Goal: Transaction & Acquisition: Purchase product/service

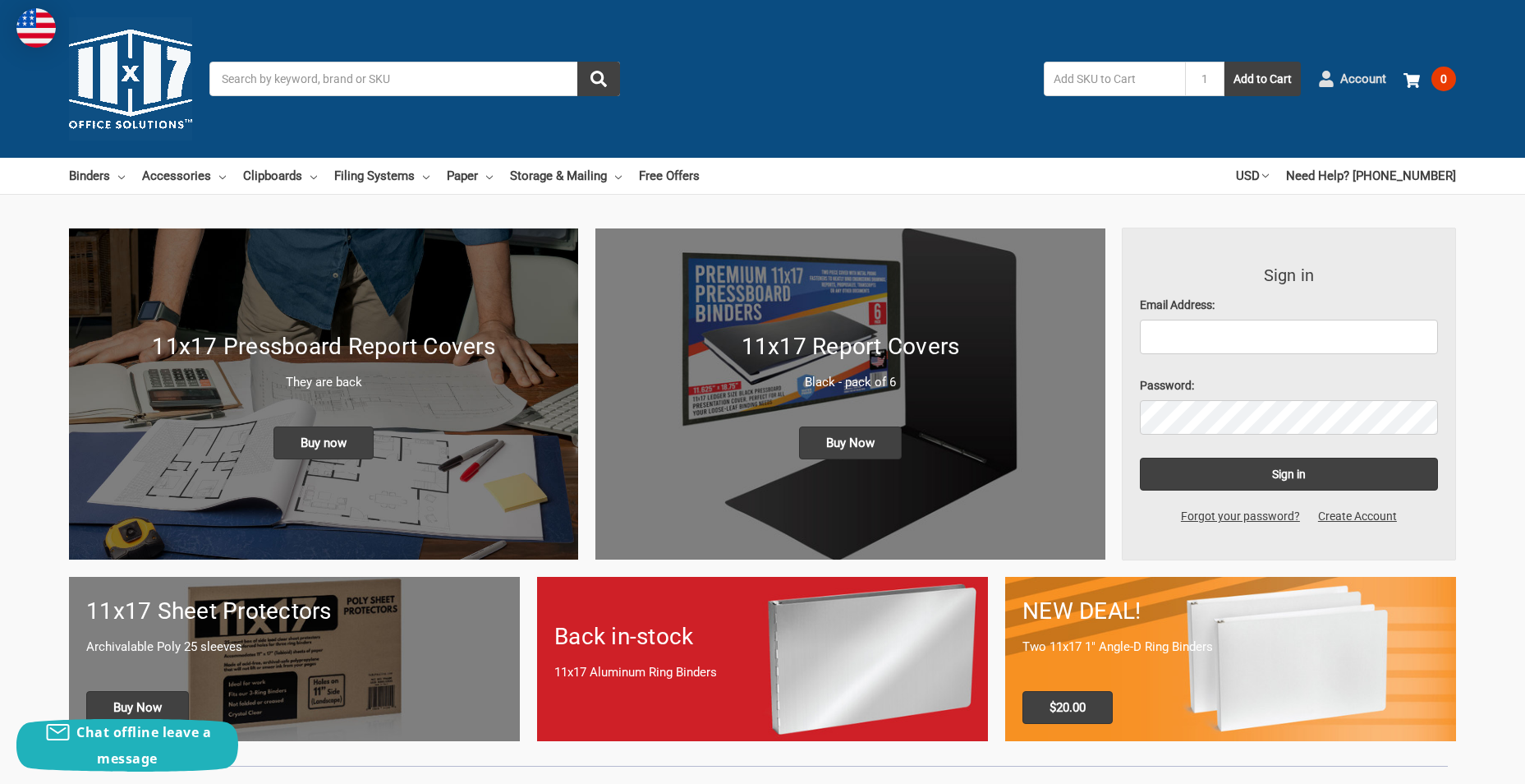
click at [1357, 81] on span "Account" at bounding box center [1363, 79] width 46 height 19
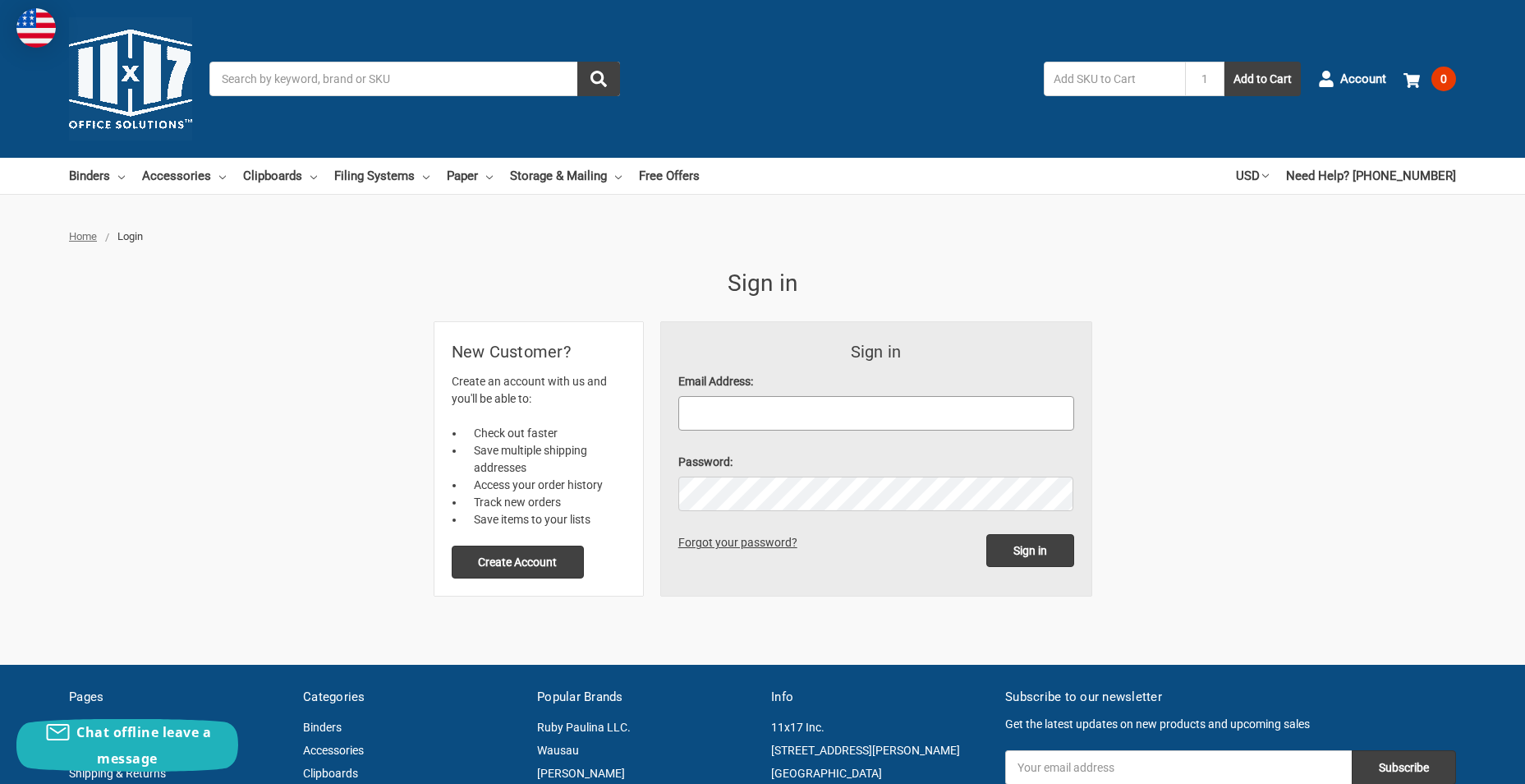
drag, startPoint x: 945, startPoint y: 396, endPoint x: 800, endPoint y: 413, distance: 146.0
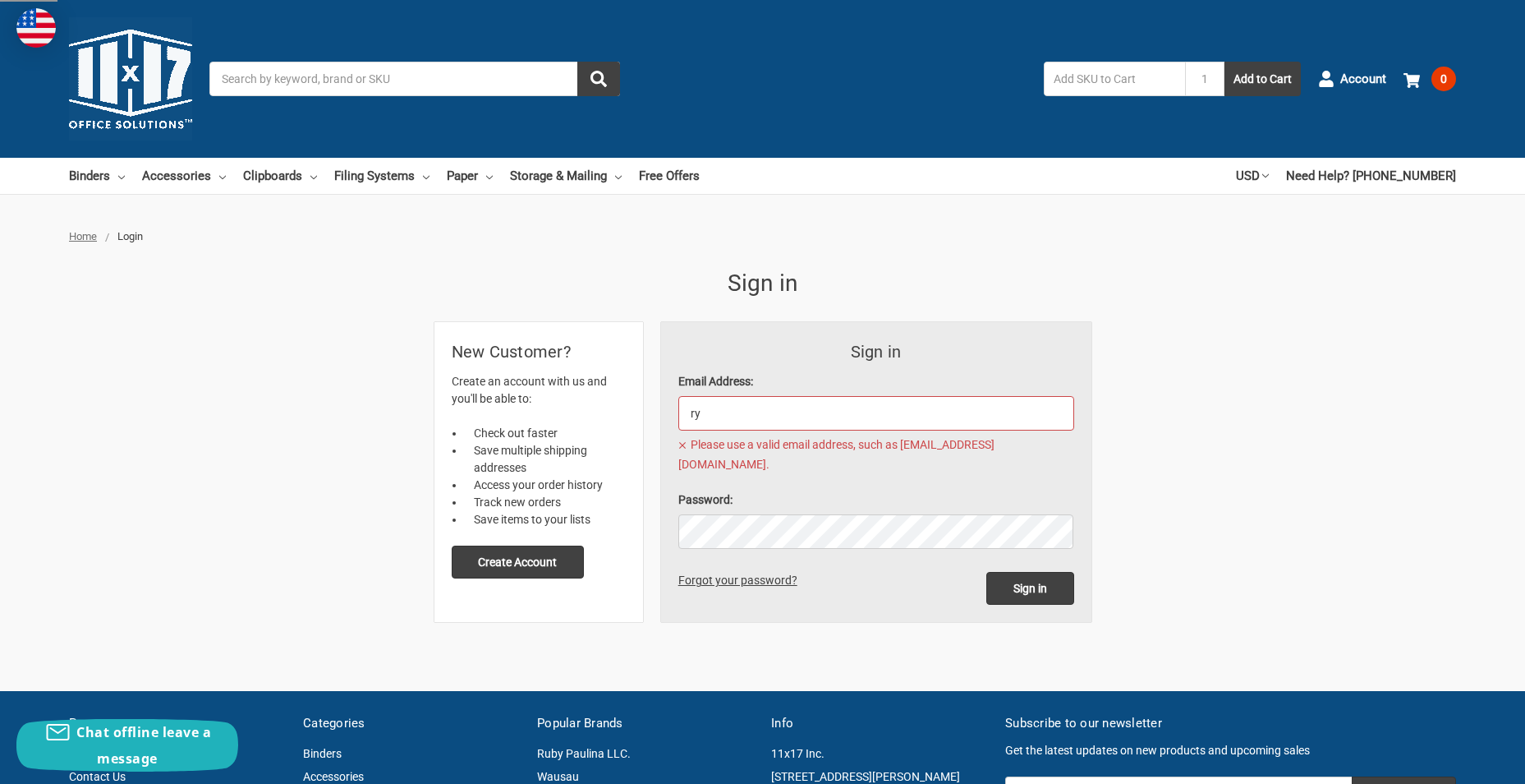
type input "r"
type input "cheryl.martinets@outlook.com"
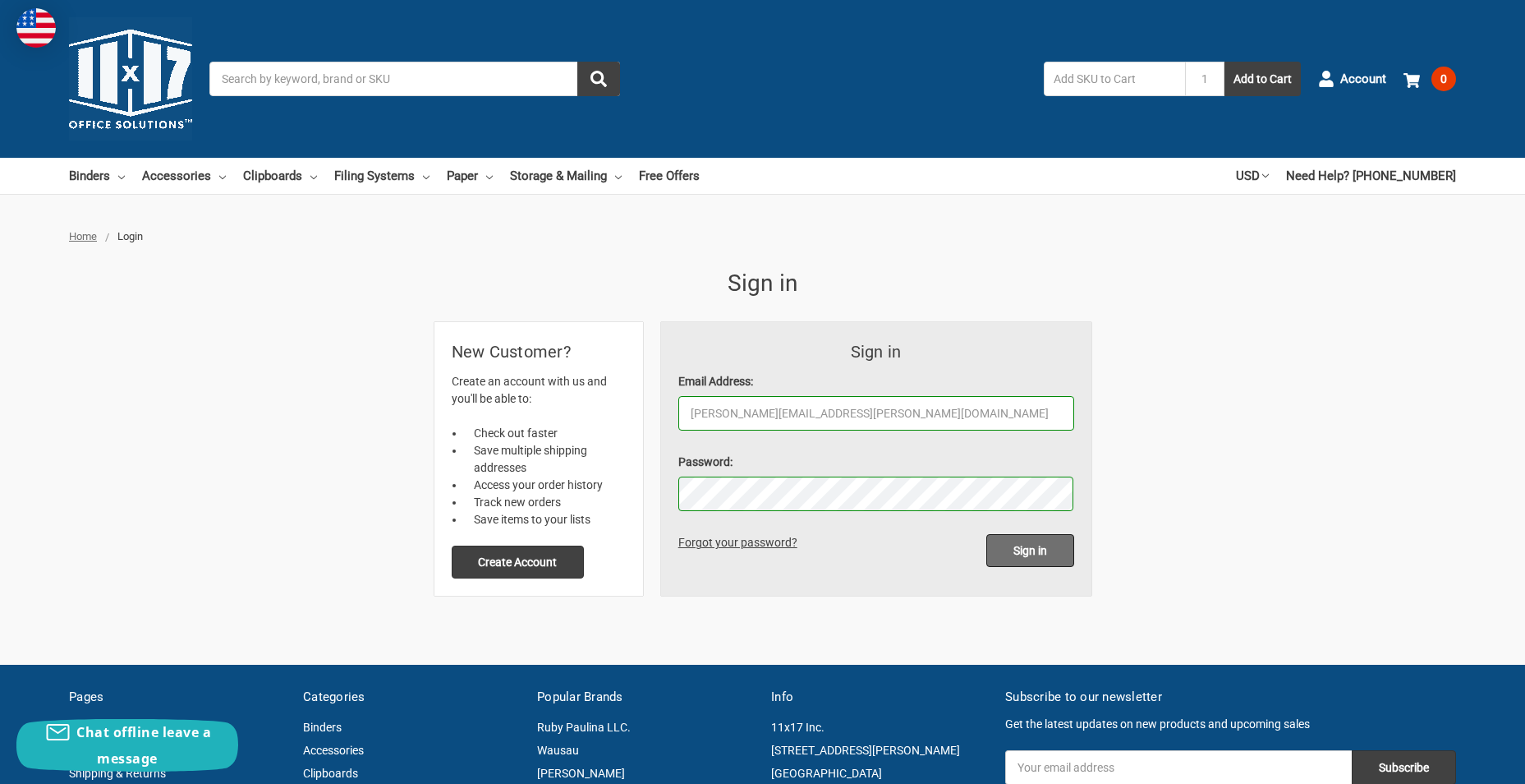
click at [1013, 550] on input "Sign in" at bounding box center [1030, 551] width 88 height 33
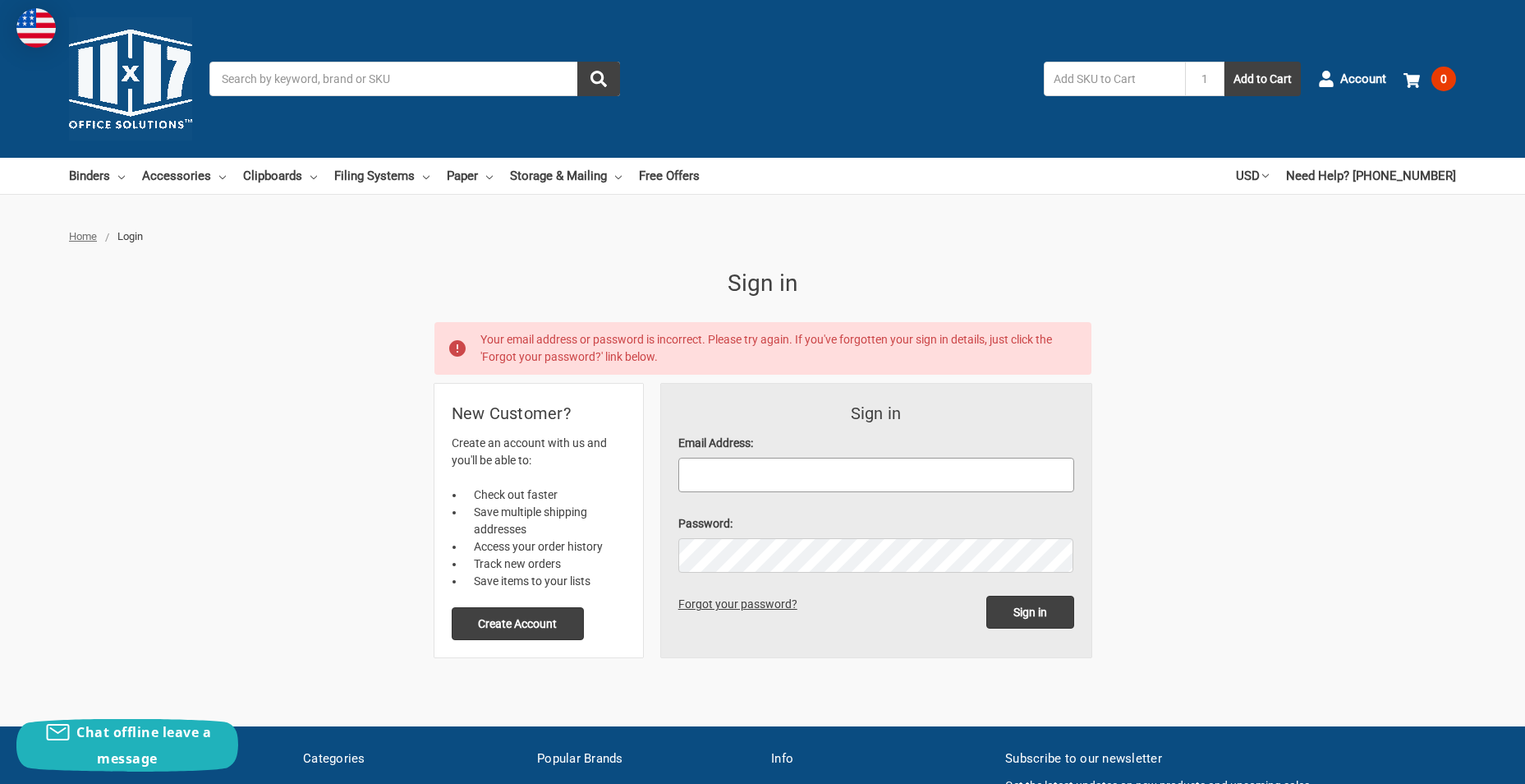
paste input "January@147"
type input "January@147"
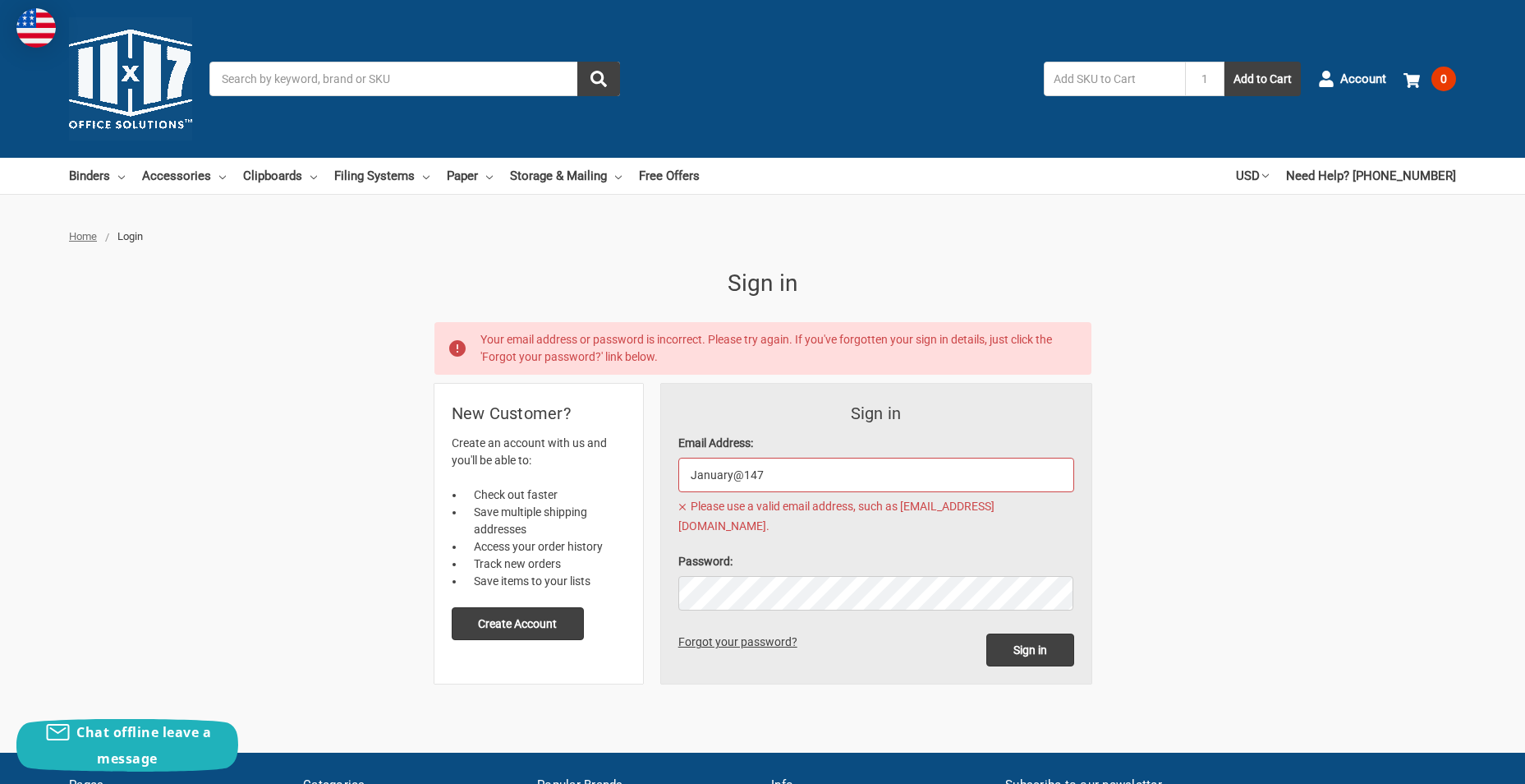
drag, startPoint x: 794, startPoint y: 473, endPoint x: 665, endPoint y: 472, distance: 129.0
click at [666, 472] on form "Sign in Email Address: January@147 Please use a valid email address, such as us…" at bounding box center [876, 533] width 430 height 300
click at [734, 488] on input "Email Address:" at bounding box center [876, 475] width 396 height 35
type input "[PERSON_NAME][EMAIL_ADDRESS][PERSON_NAME][DOMAIN_NAME]"
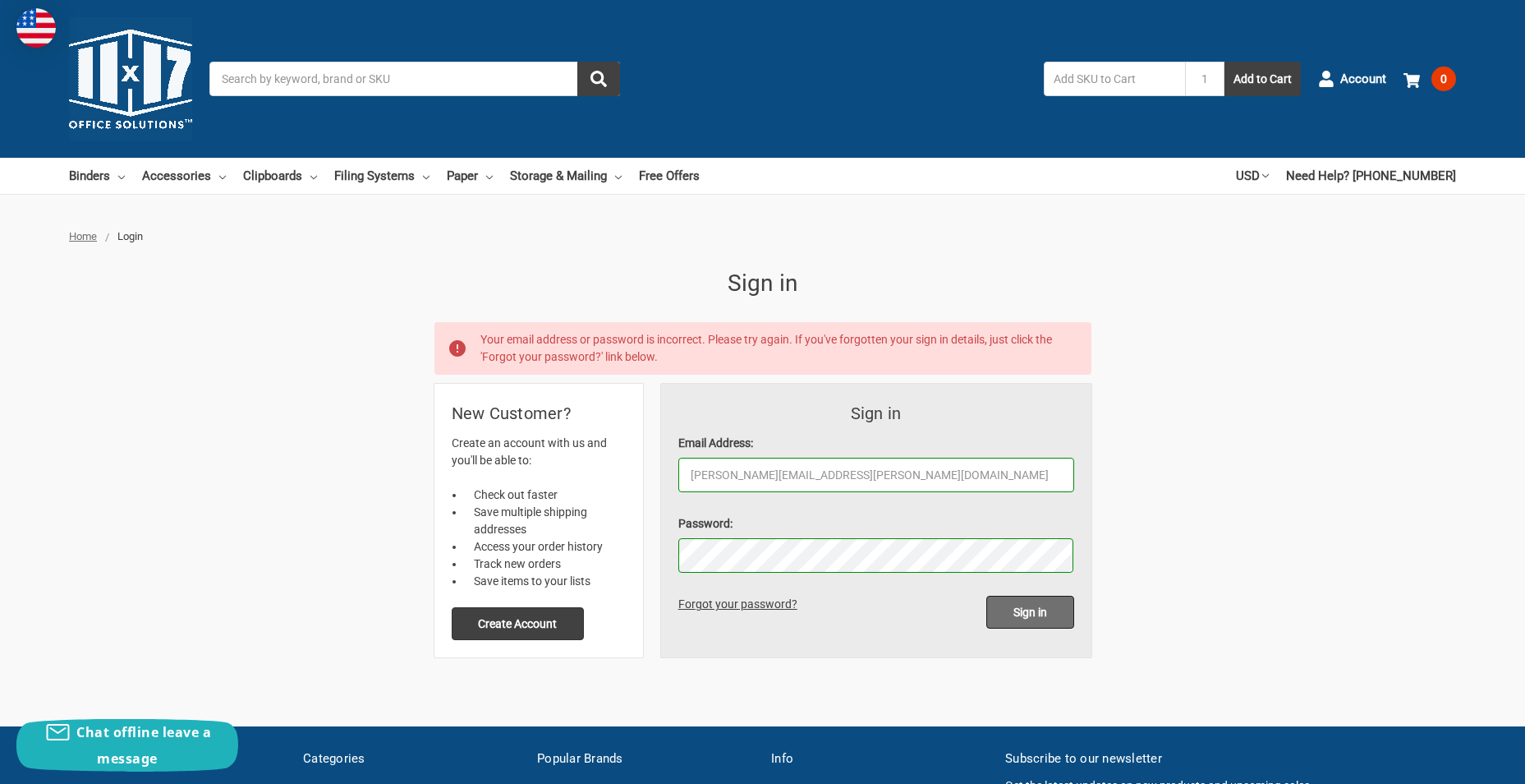
click at [1027, 615] on input "Sign in" at bounding box center [1030, 612] width 88 height 33
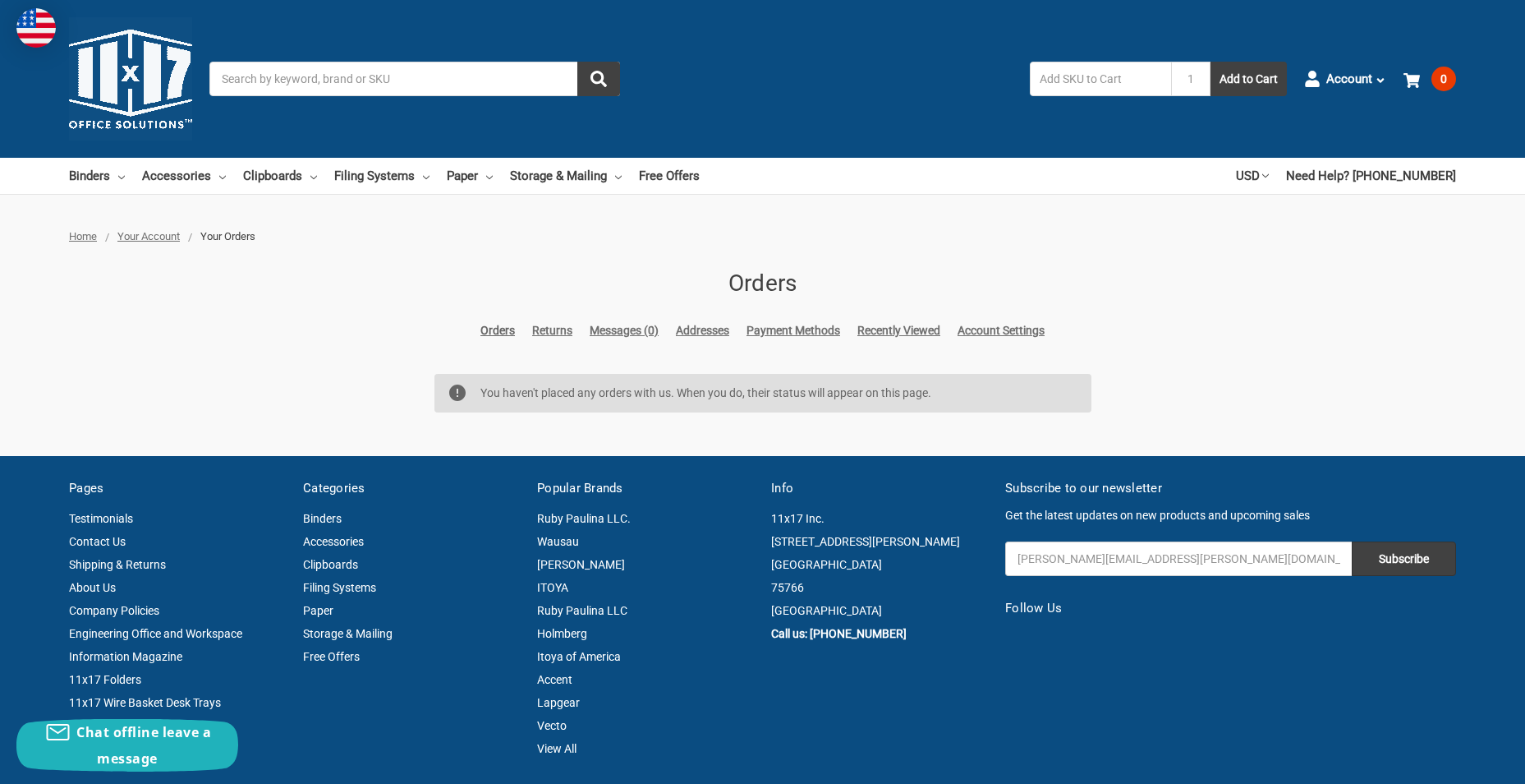
click at [424, 91] on input "Search" at bounding box center [414, 79] width 411 height 35
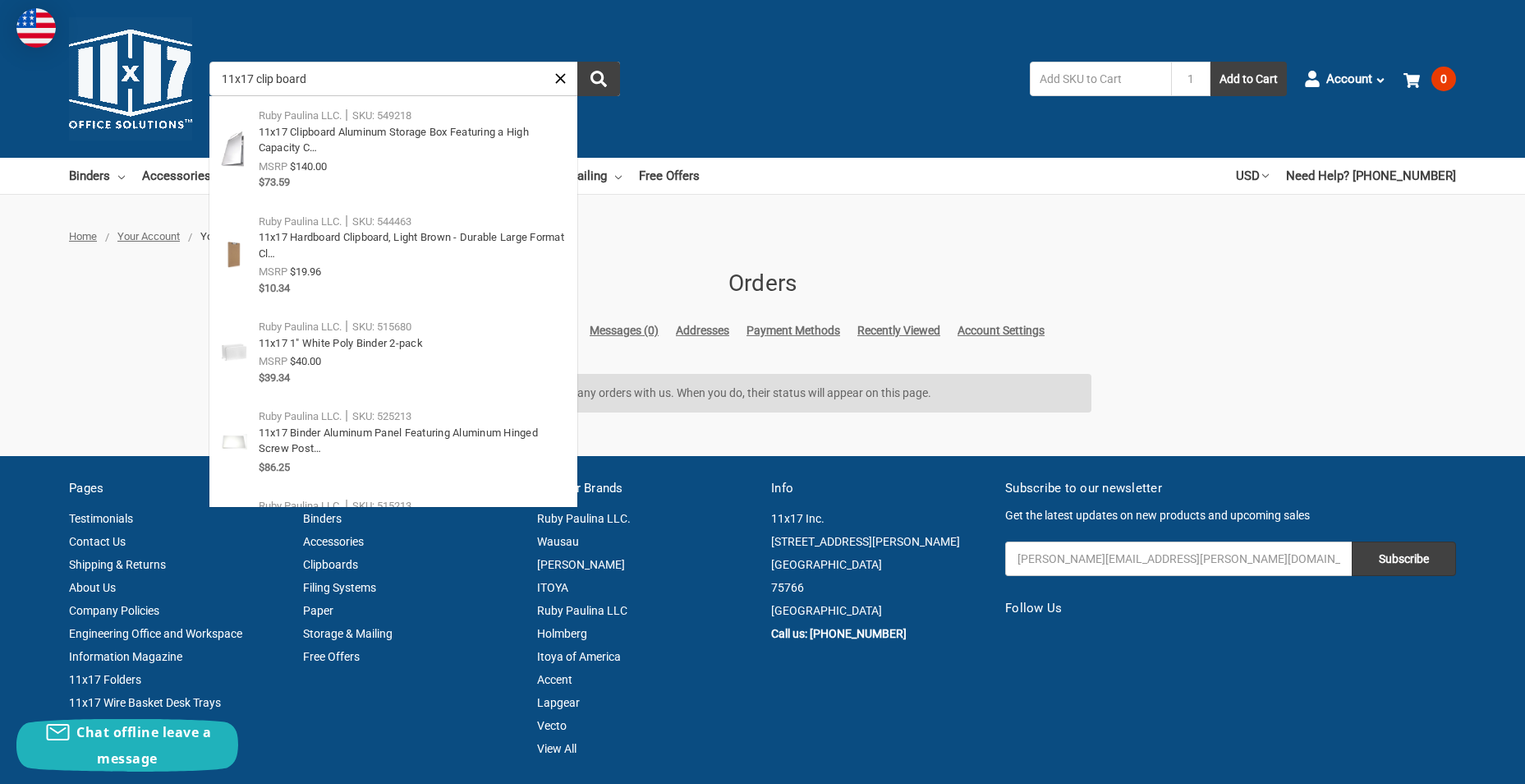
type input "11x17 clip board"
click at [577, 61] on button "submit" at bounding box center [598, 79] width 43 height 35
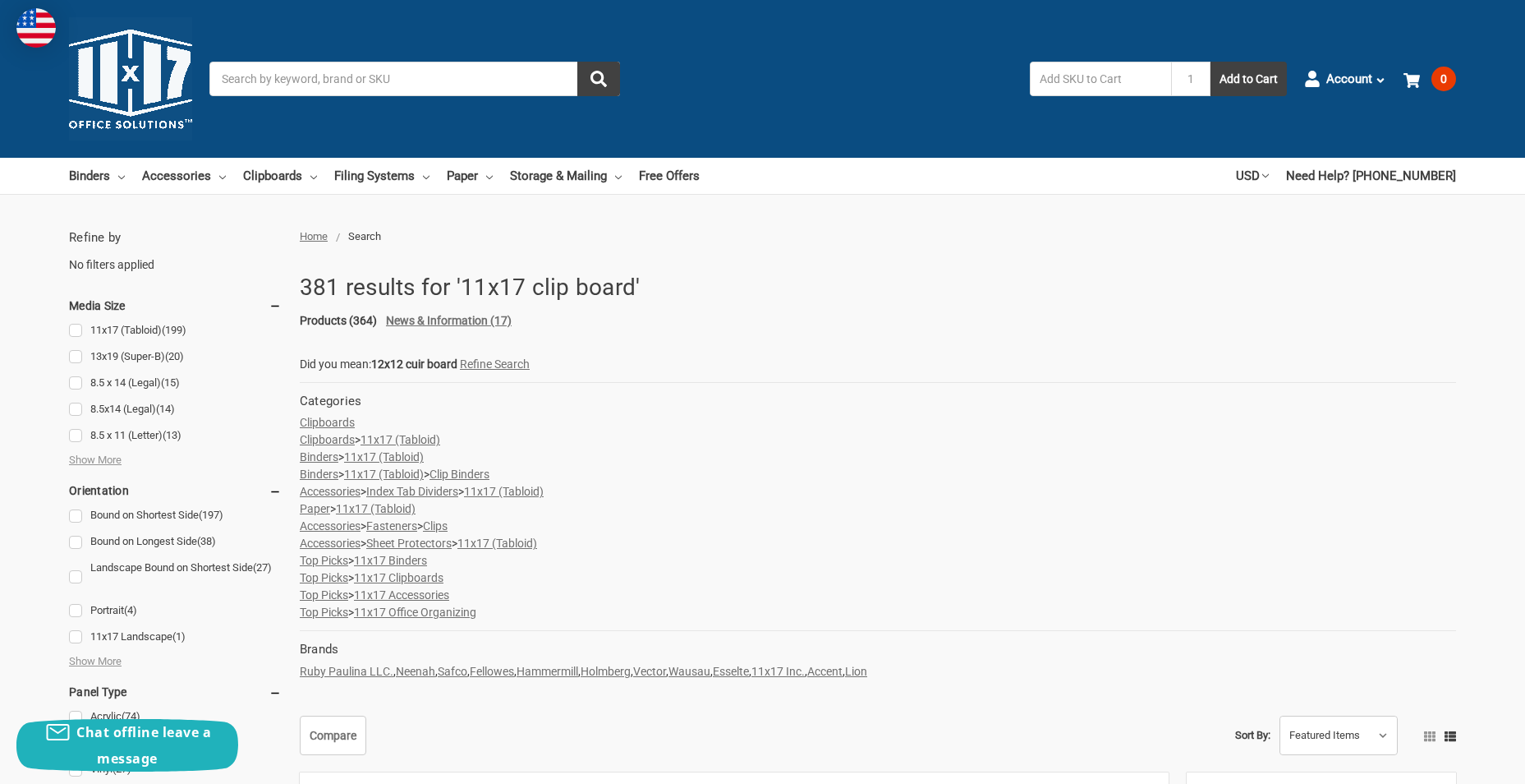
click at [342, 438] on link "Clipboards" at bounding box center [328, 439] width 55 height 13
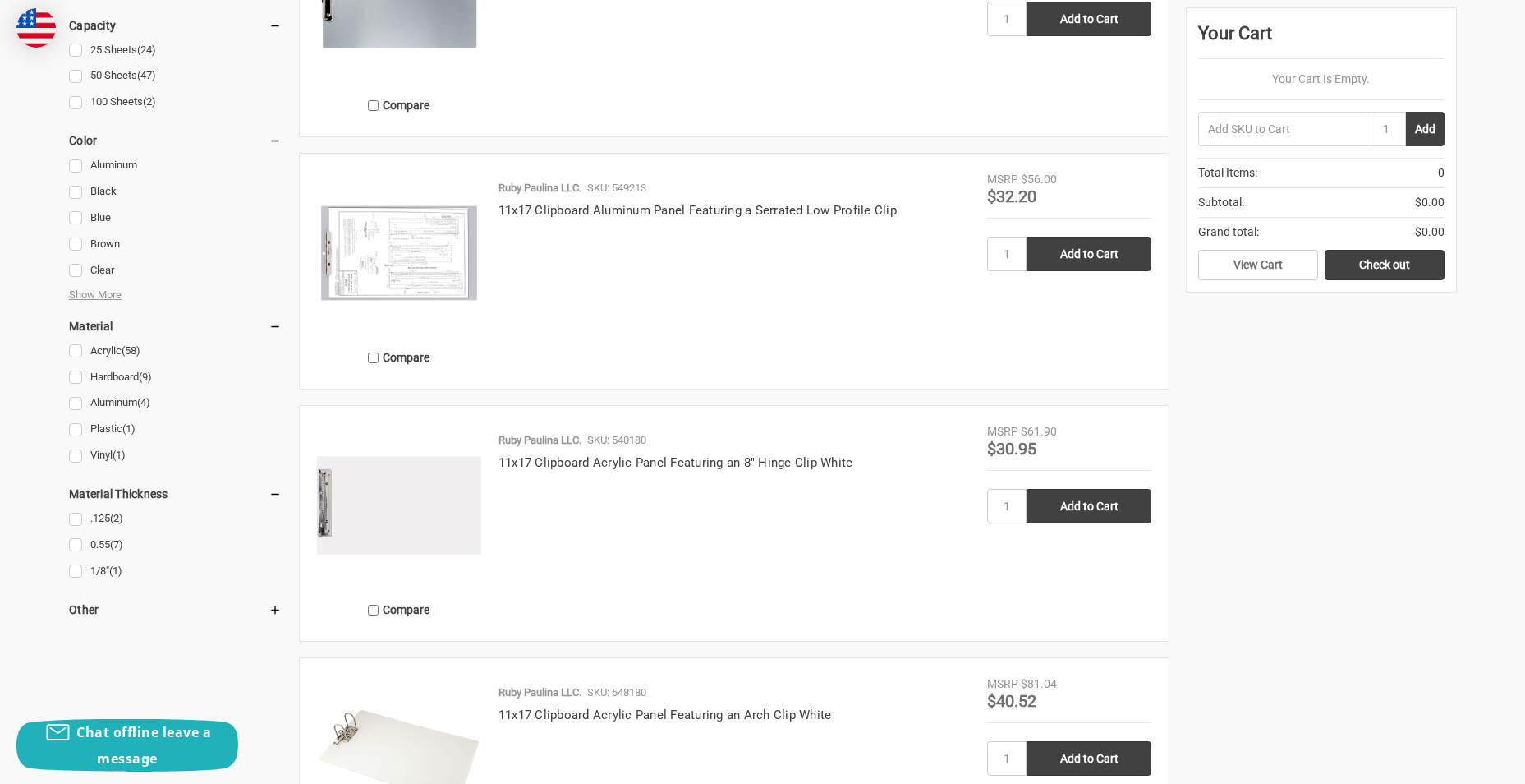
scroll to position [1161, 0]
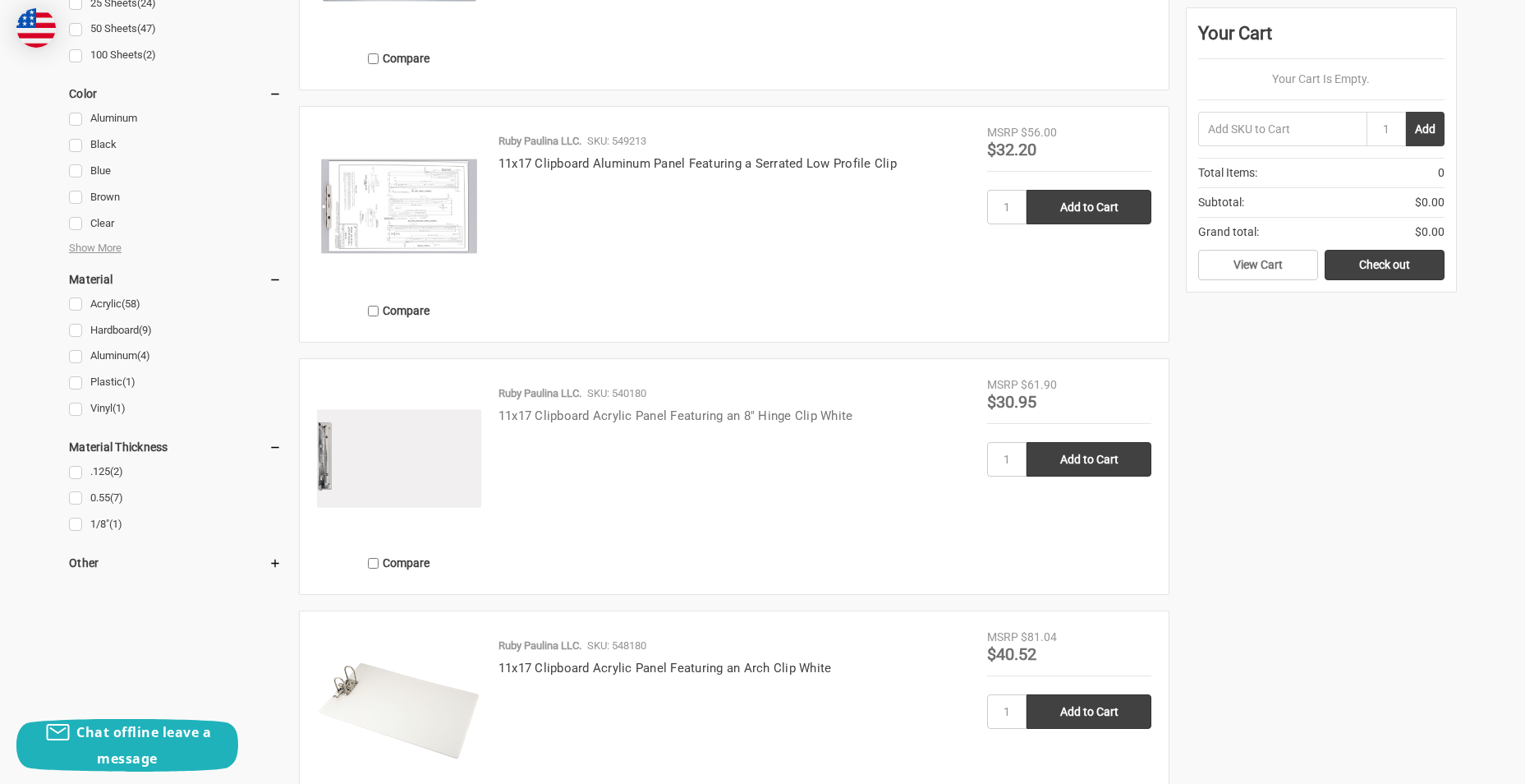
click at [621, 412] on link "11x17 Clipboard Acrylic Panel Featuring an 8" Hinge Clip White" at bounding box center [676, 415] width 355 height 15
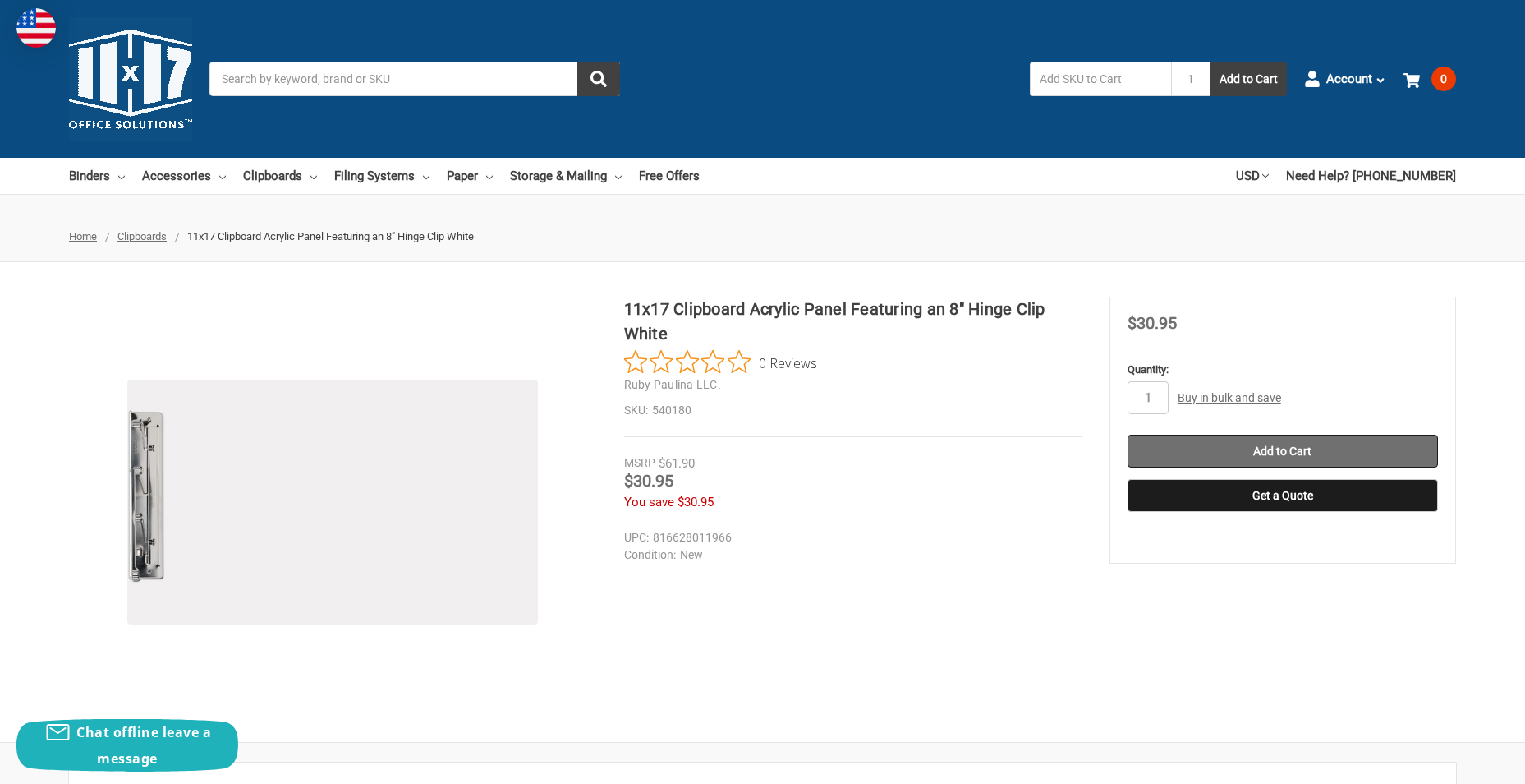
click at [1278, 454] on input "Add to Cart" at bounding box center [1283, 451] width 310 height 33
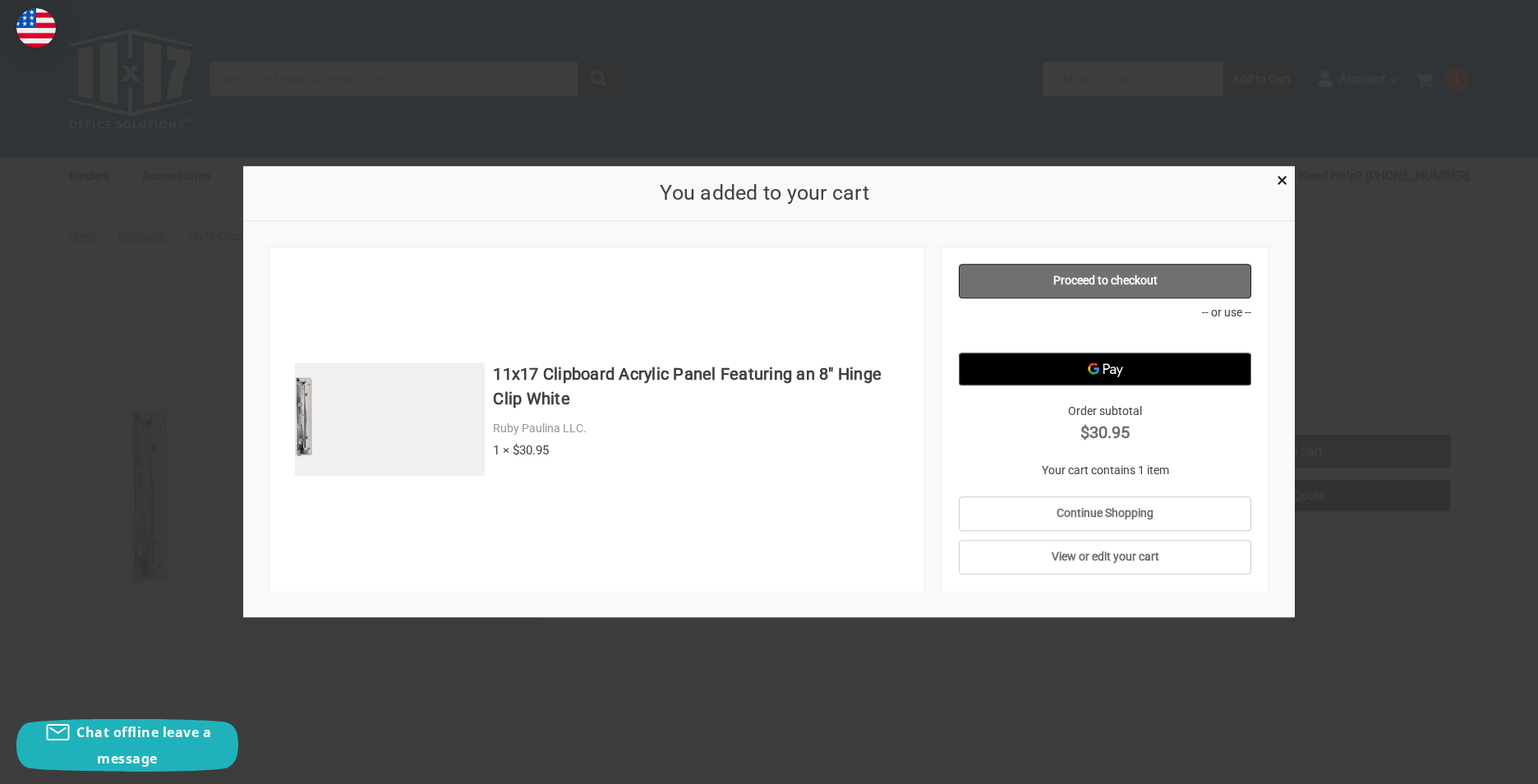
click at [1168, 286] on link "Proceed to checkout" at bounding box center [1105, 281] width 294 height 35
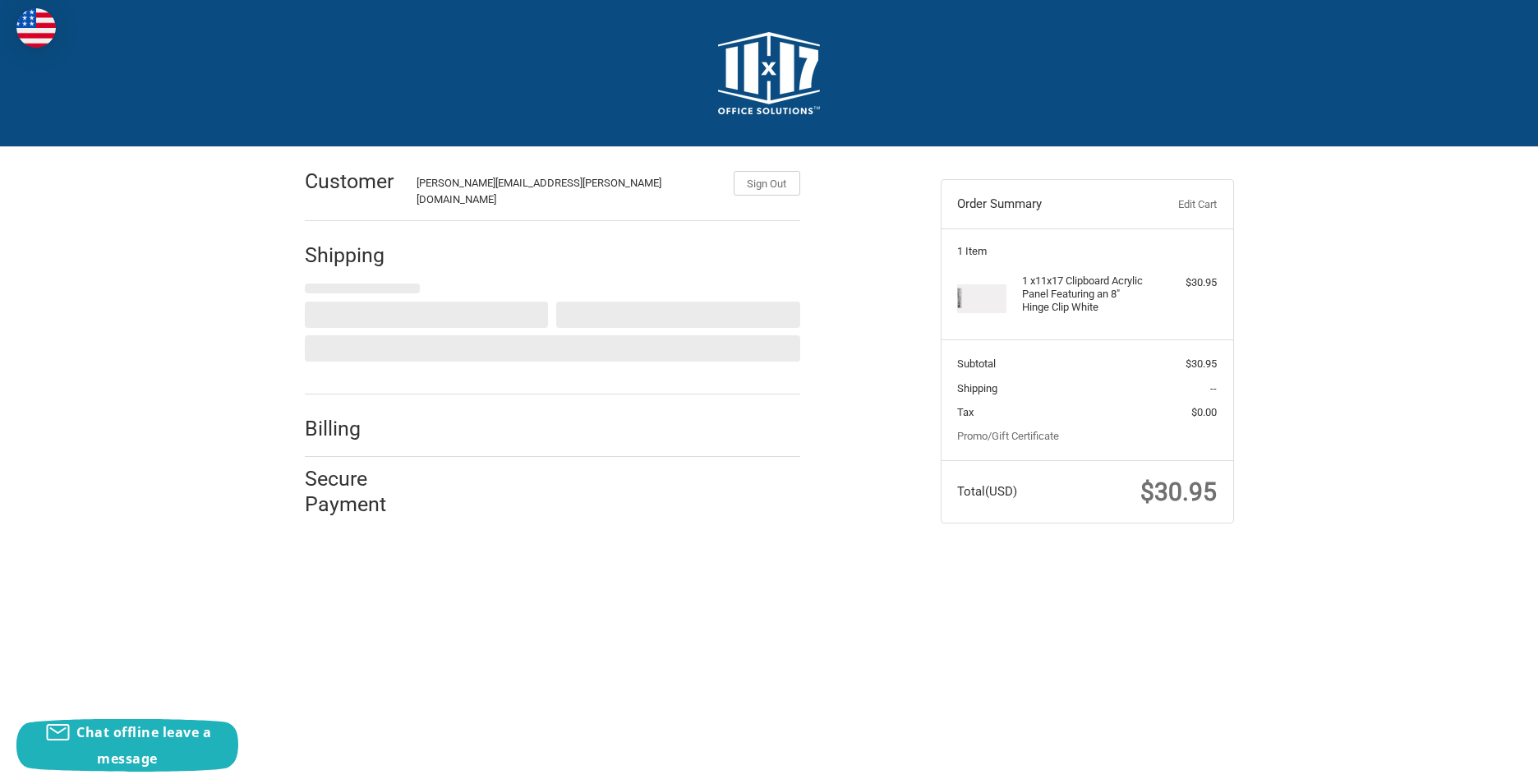
select select "US"
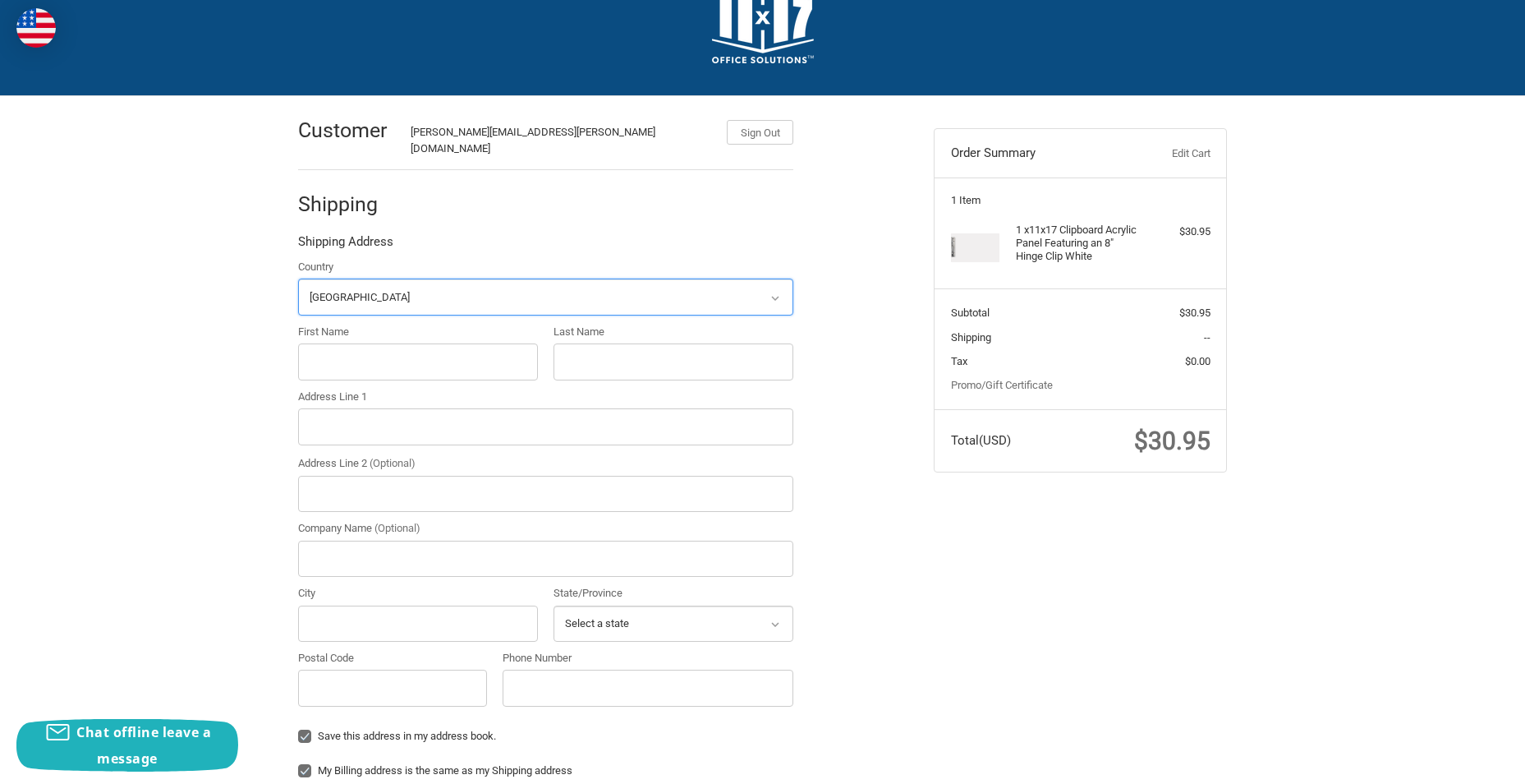
scroll to position [52, 0]
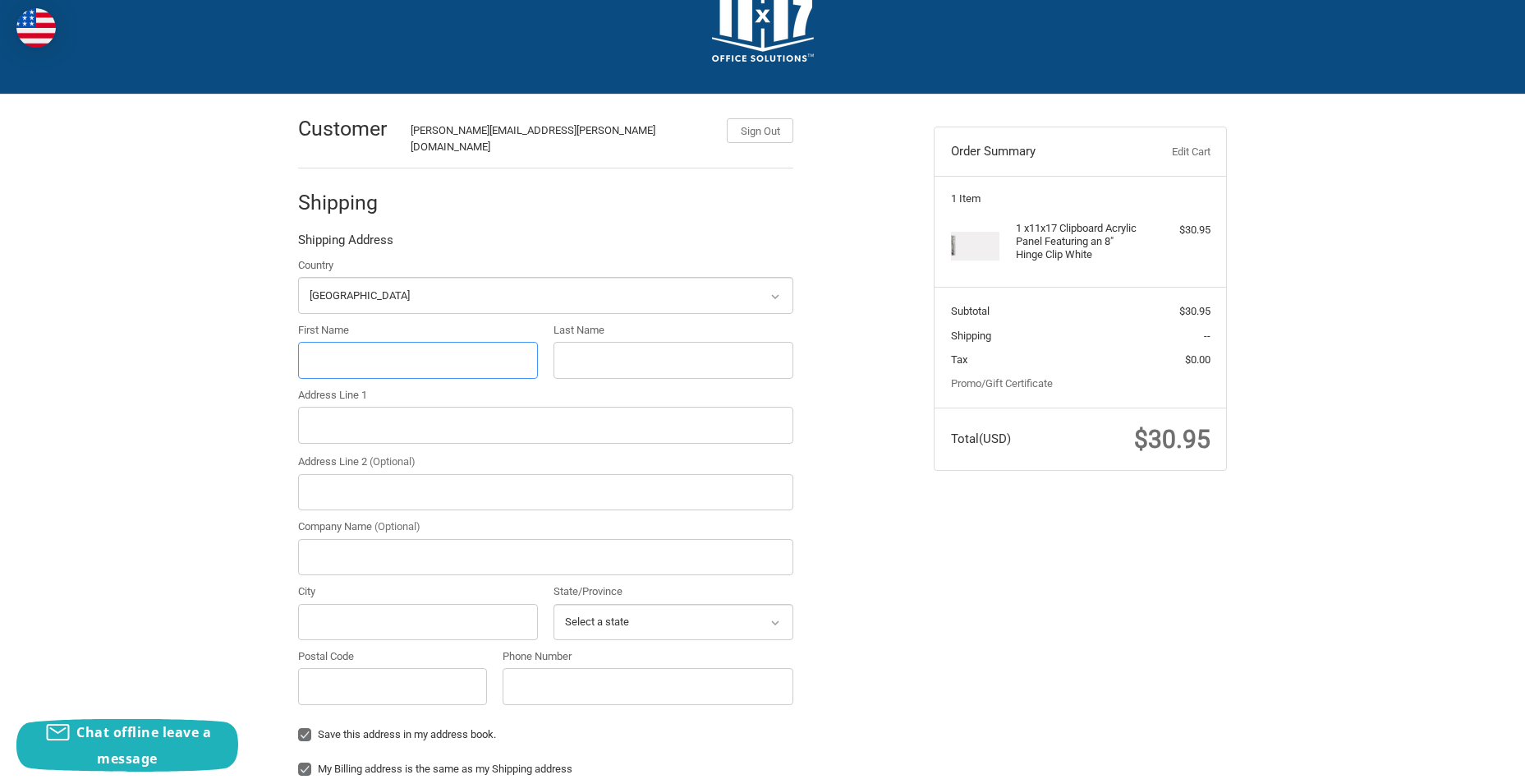
click at [439, 342] on input "First Name" at bounding box center [418, 360] width 240 height 37
type input "Cheryl"
type input "Martinets"
type input "1101 Fallwell Ln"
type input "Austin Energy"
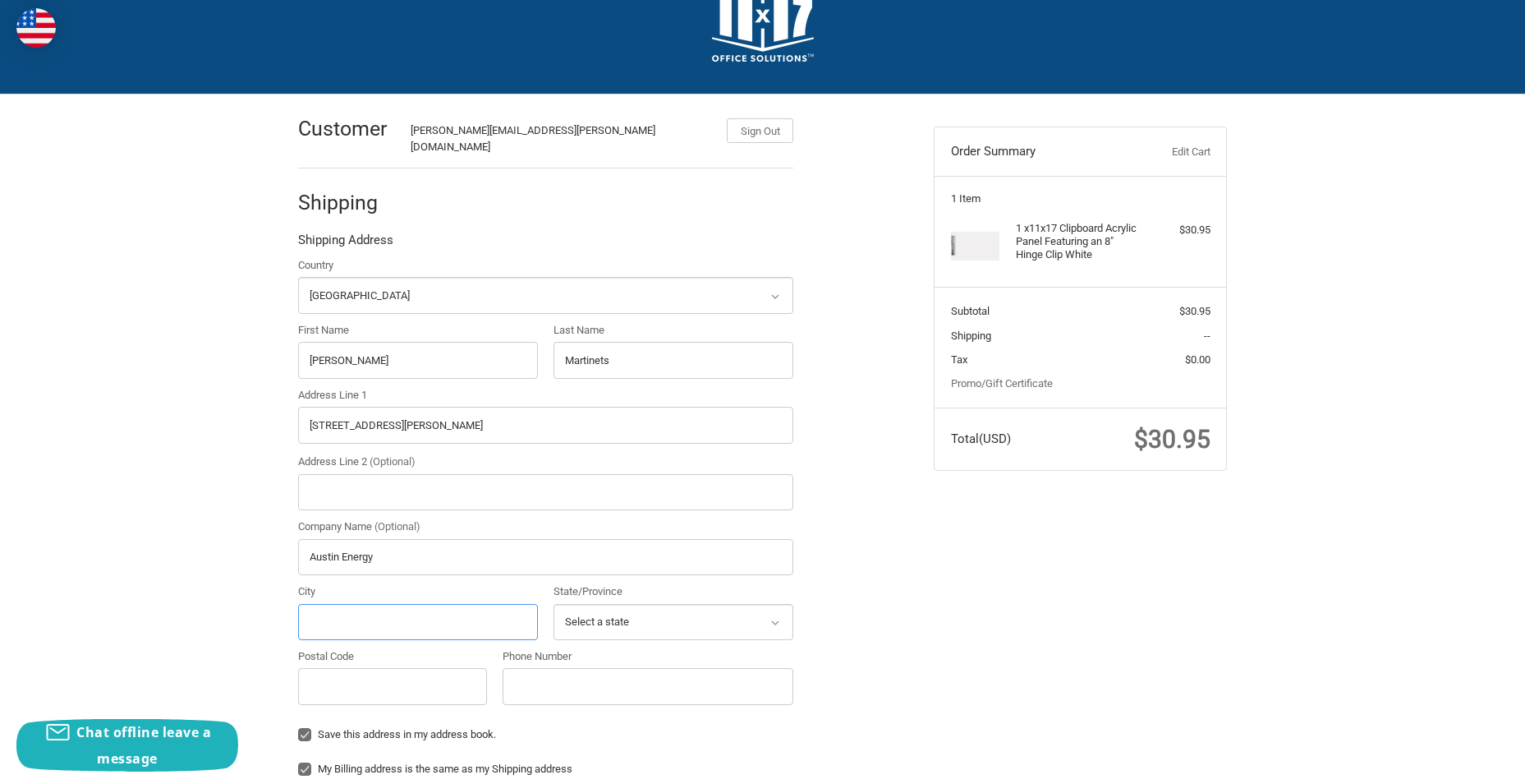
type input "Del Valle"
select select "[GEOGRAPHIC_DATA]"
type input "78617"
type input "15129729401"
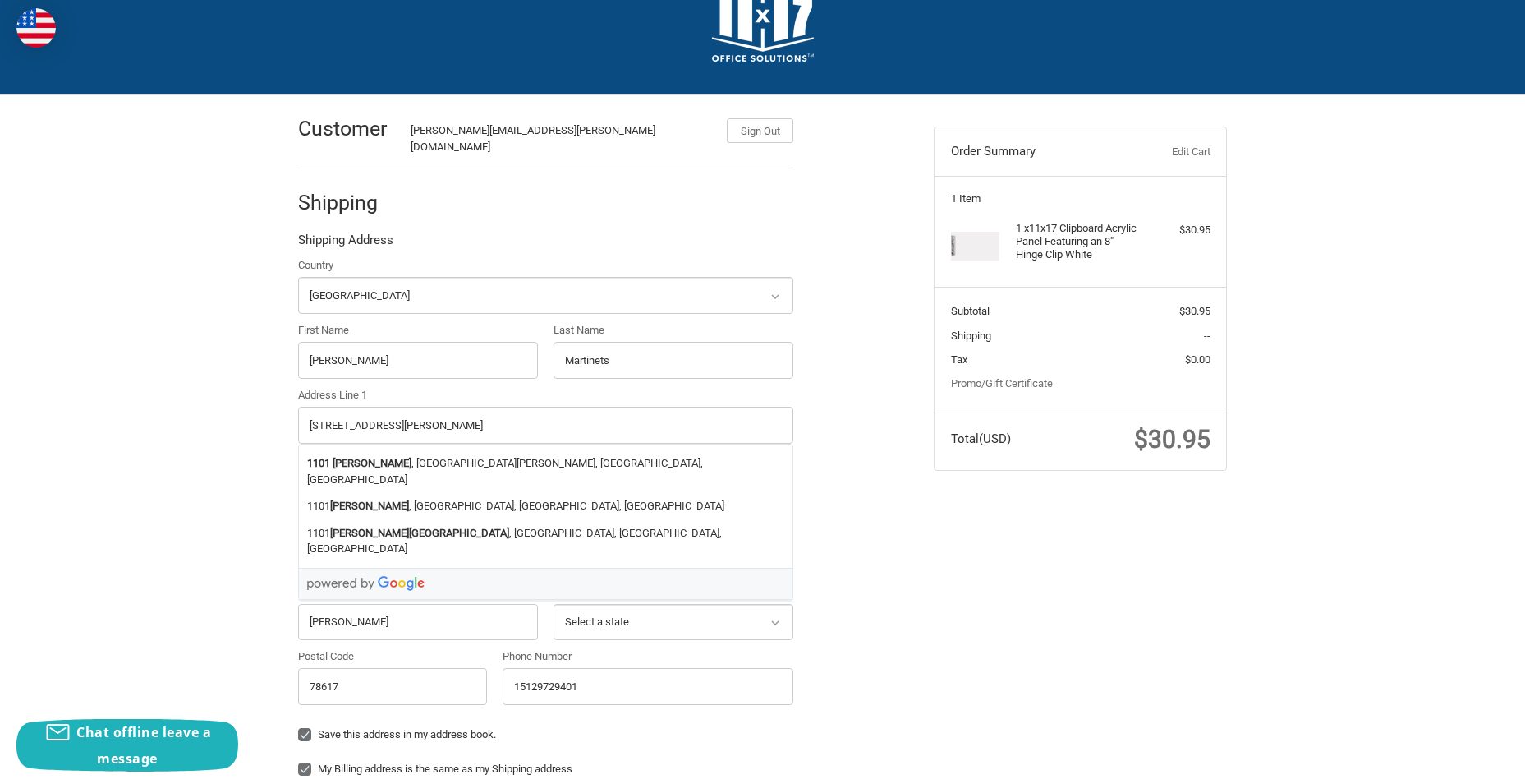
click at [1207, 678] on div "Customer cheryl.martinets@austinenergy.com Sign Out Shipping Shipping Address C…" at bounding box center [762, 639] width 985 height 1090
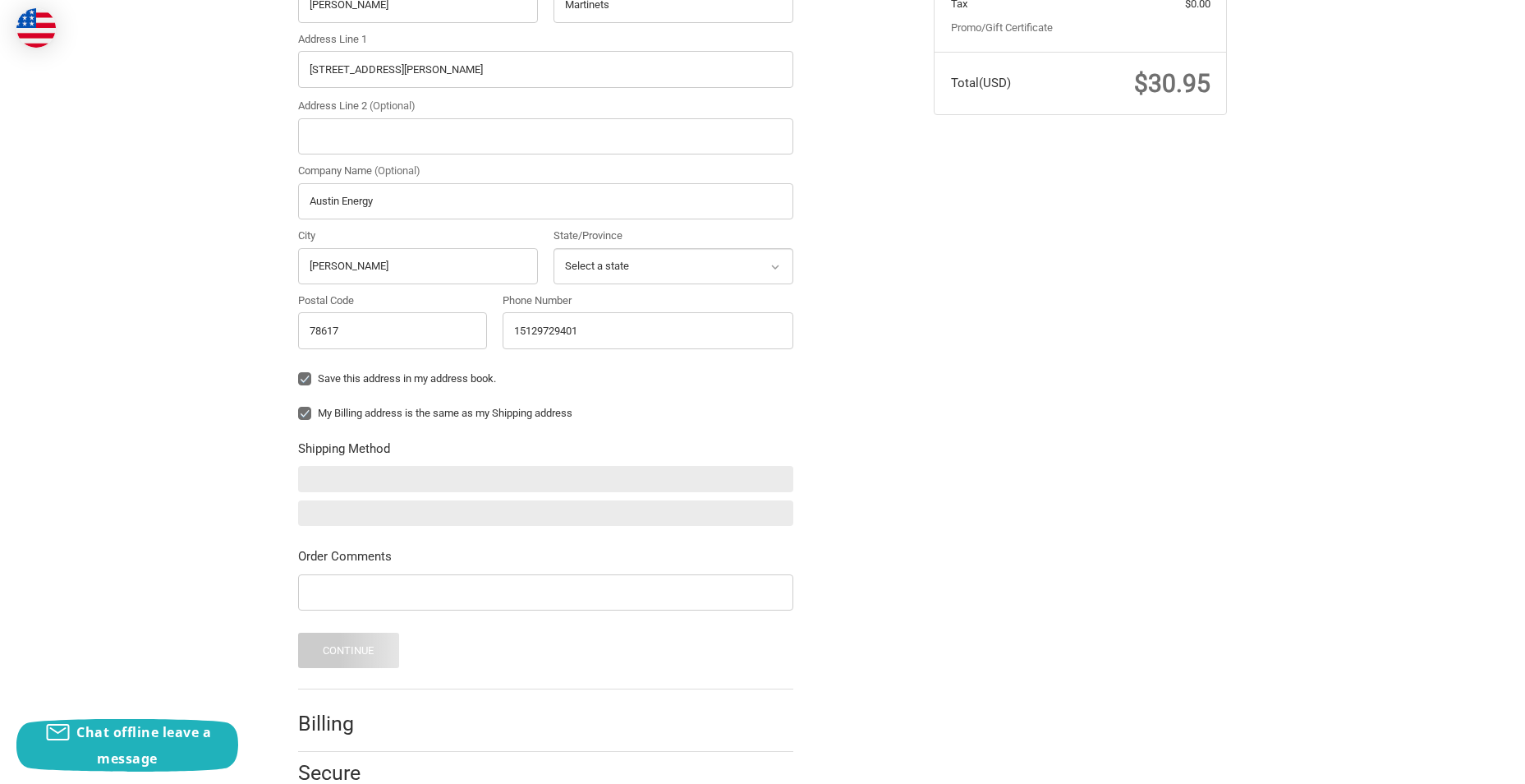
scroll to position [458, 0]
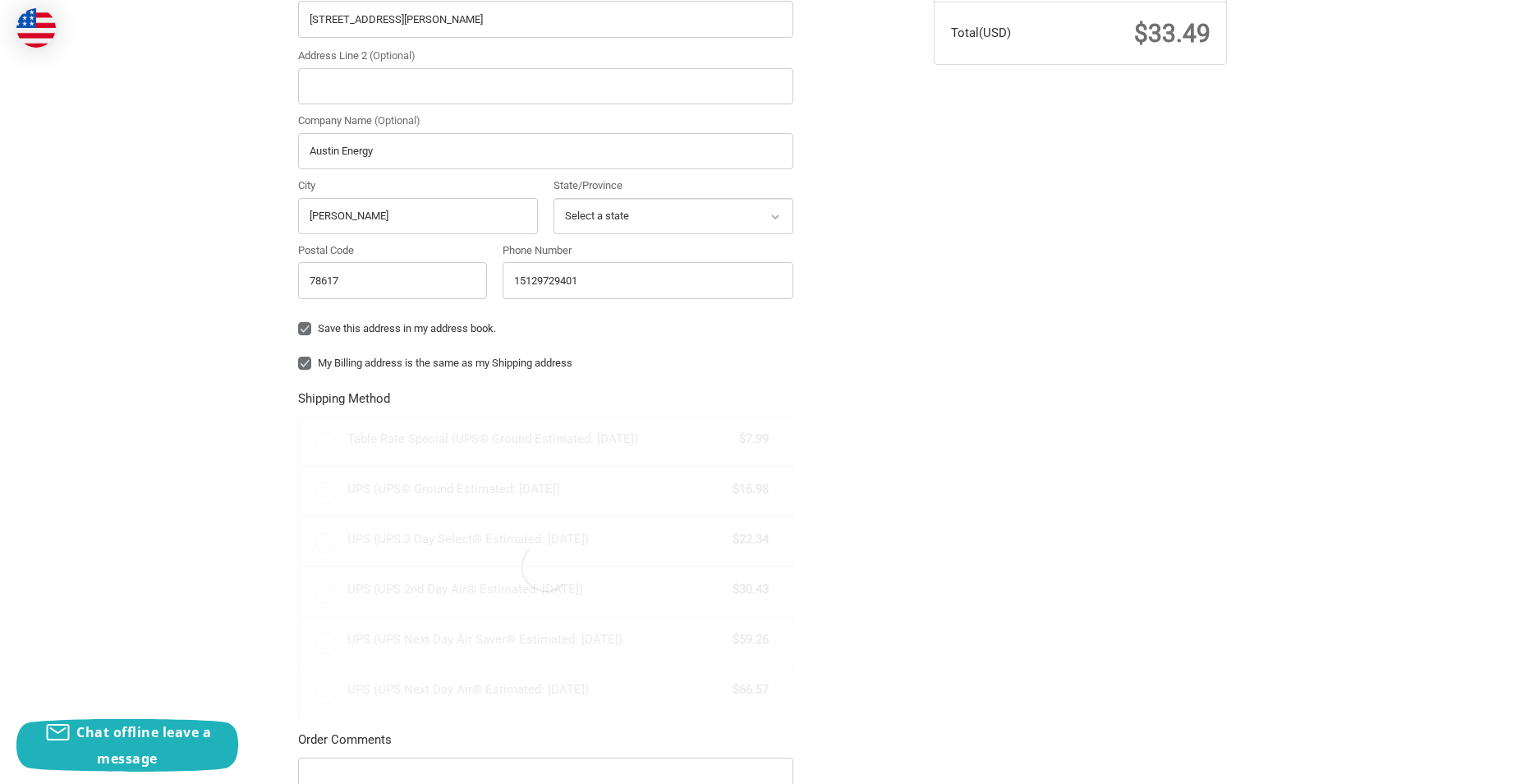
radio input "true"
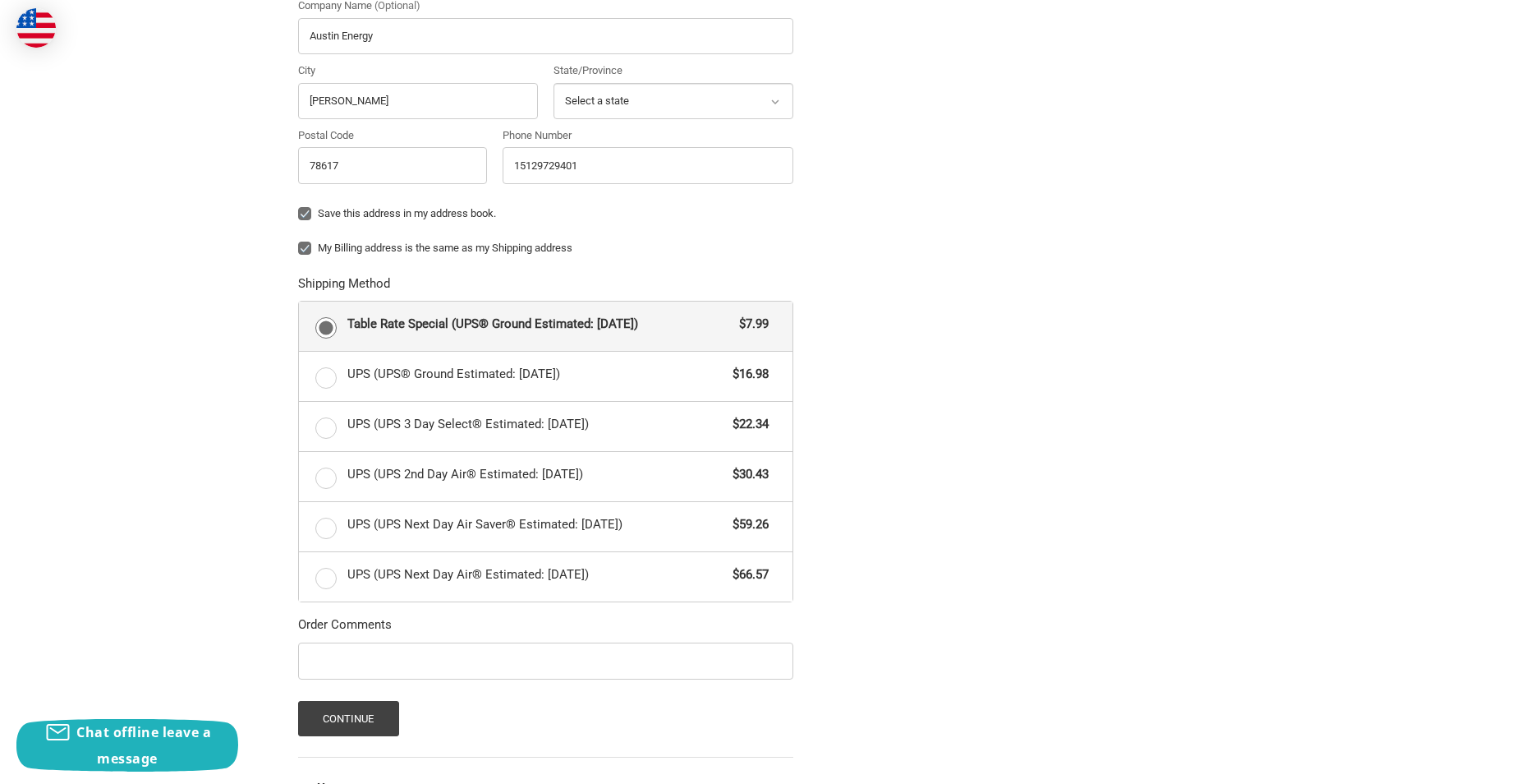
scroll to position [692, 0]
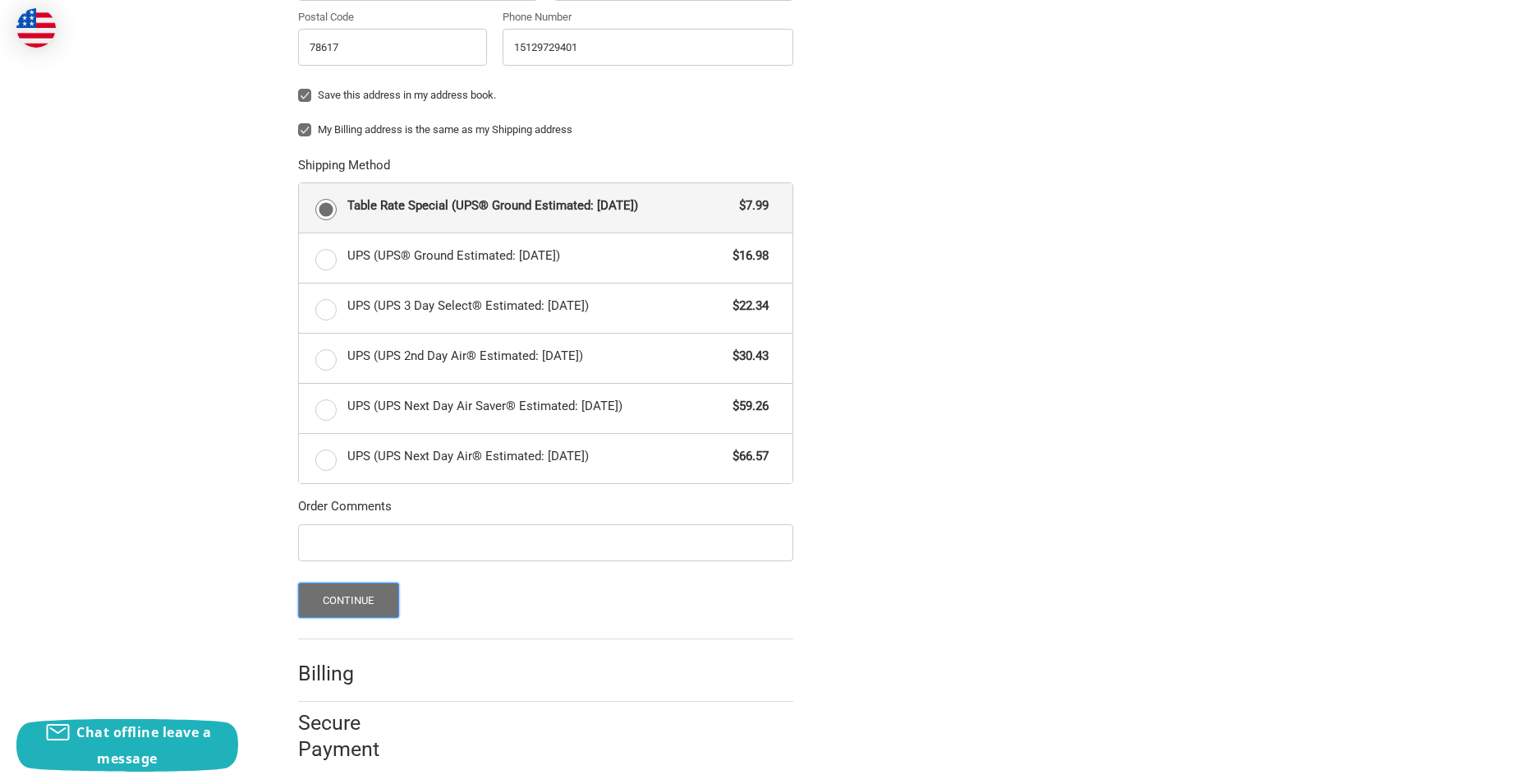
click at [333, 601] on button "Continue" at bounding box center [349, 600] width 101 height 36
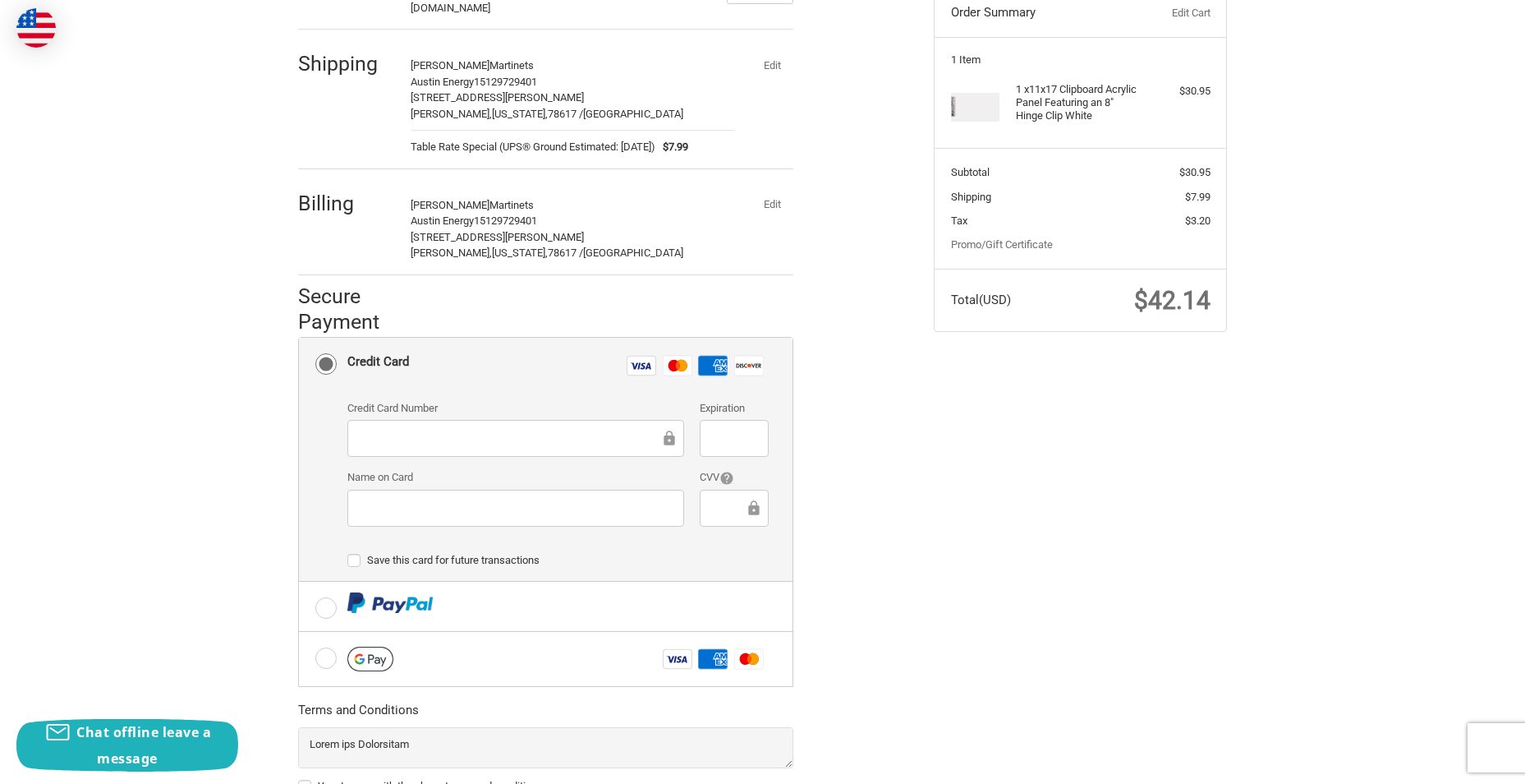
scroll to position [194, 0]
click at [1094, 491] on div "Customer cheryl.martinets@austinenergy.com Sign Out Shipping Cheryl Martinets A…" at bounding box center [762, 425] width 985 height 944
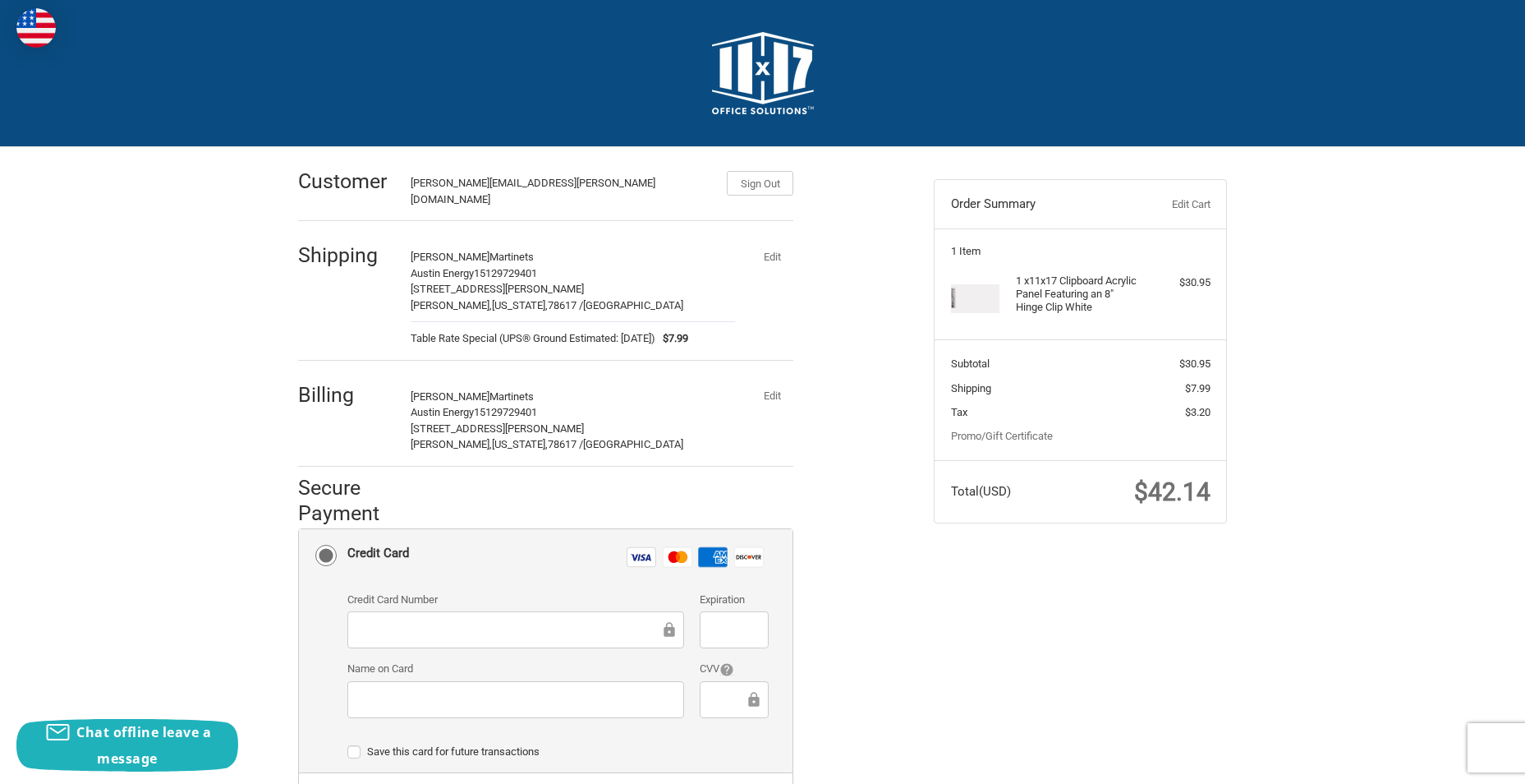
click at [1198, 409] on span "$3.20" at bounding box center [1198, 412] width 26 height 12
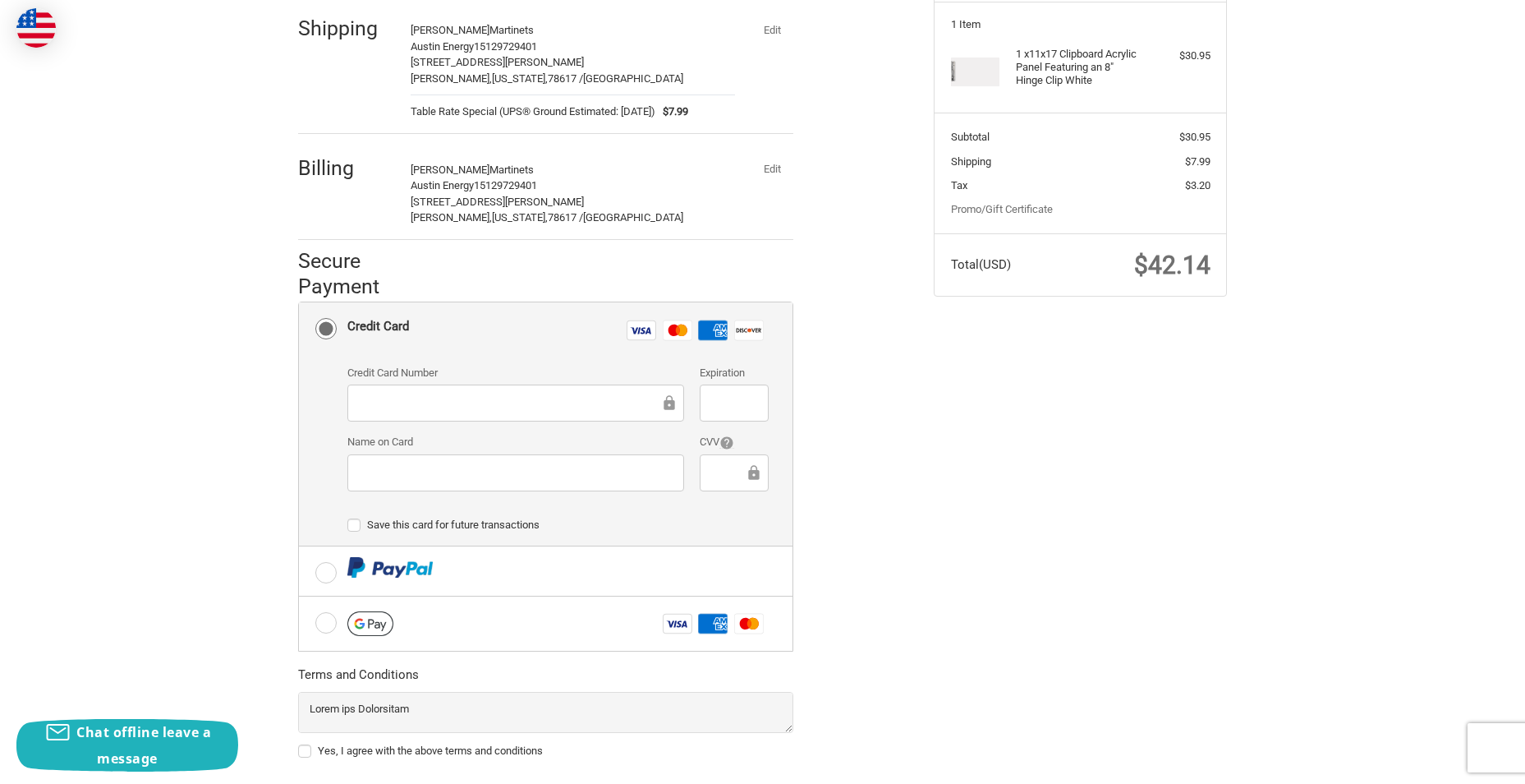
scroll to position [312, 0]
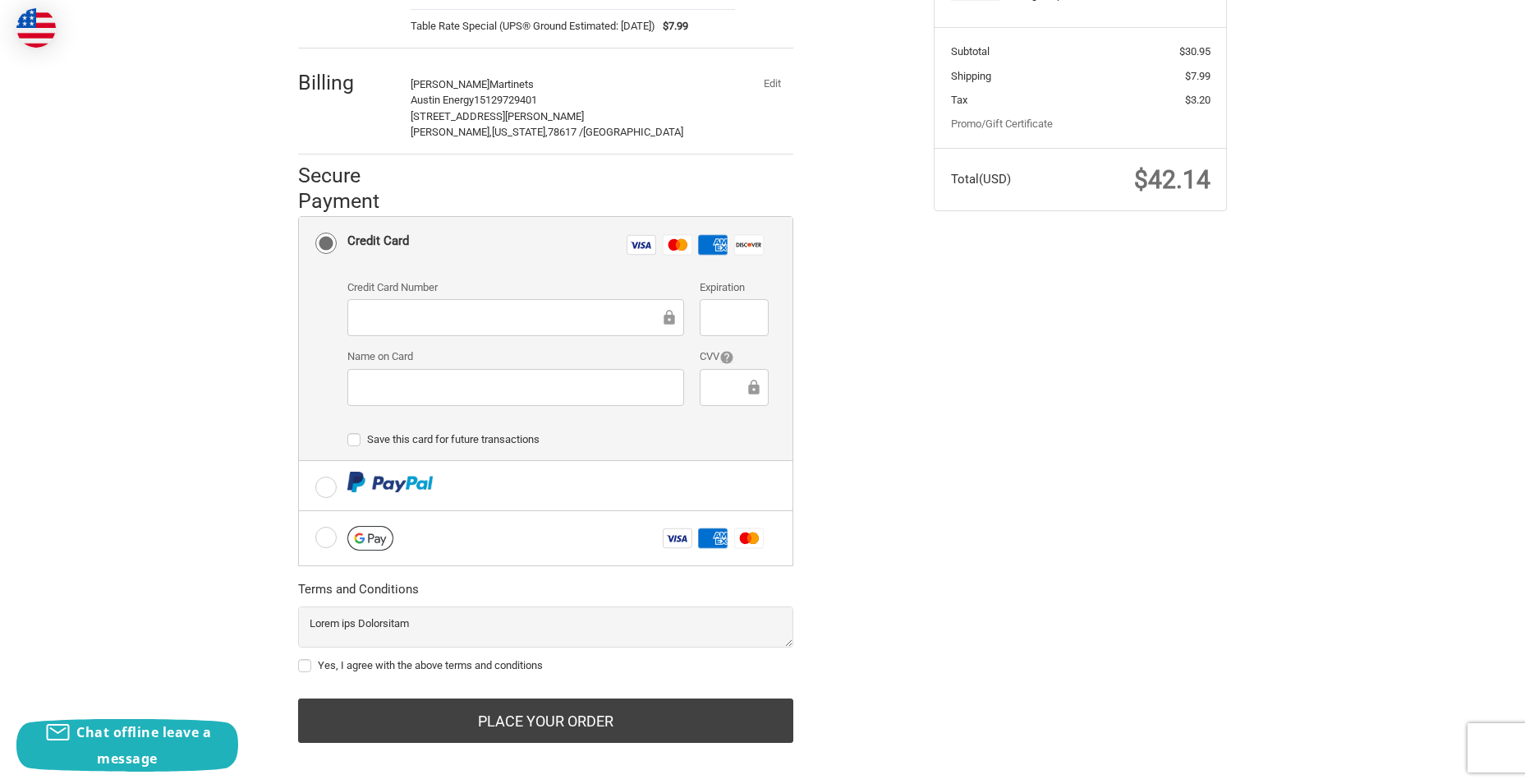
click at [1520, 540] on div "Customer cheryl.martinets@austinenergy.com Sign Out Shipping Cheryl Martinets A…" at bounding box center [762, 307] width 1525 height 944
click at [302, 659] on label "Yes, I agree with the above terms and conditions" at bounding box center [545, 665] width 495 height 13
click at [299, 657] on input "Yes, I agree with the above terms and conditions" at bounding box center [298, 657] width 1 height 1
checkbox input "true"
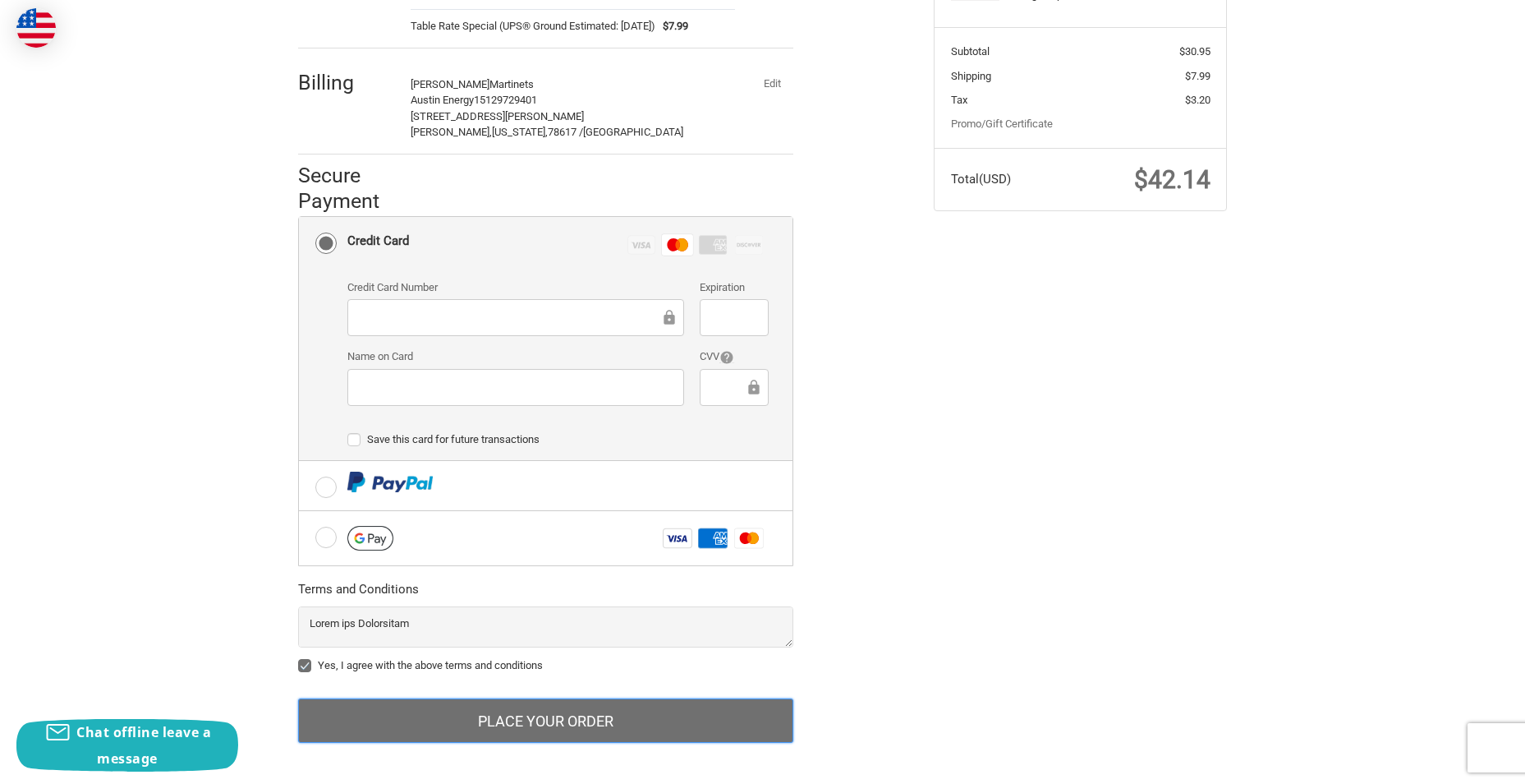
click at [525, 717] on button "Place Your Order" at bounding box center [545, 720] width 495 height 44
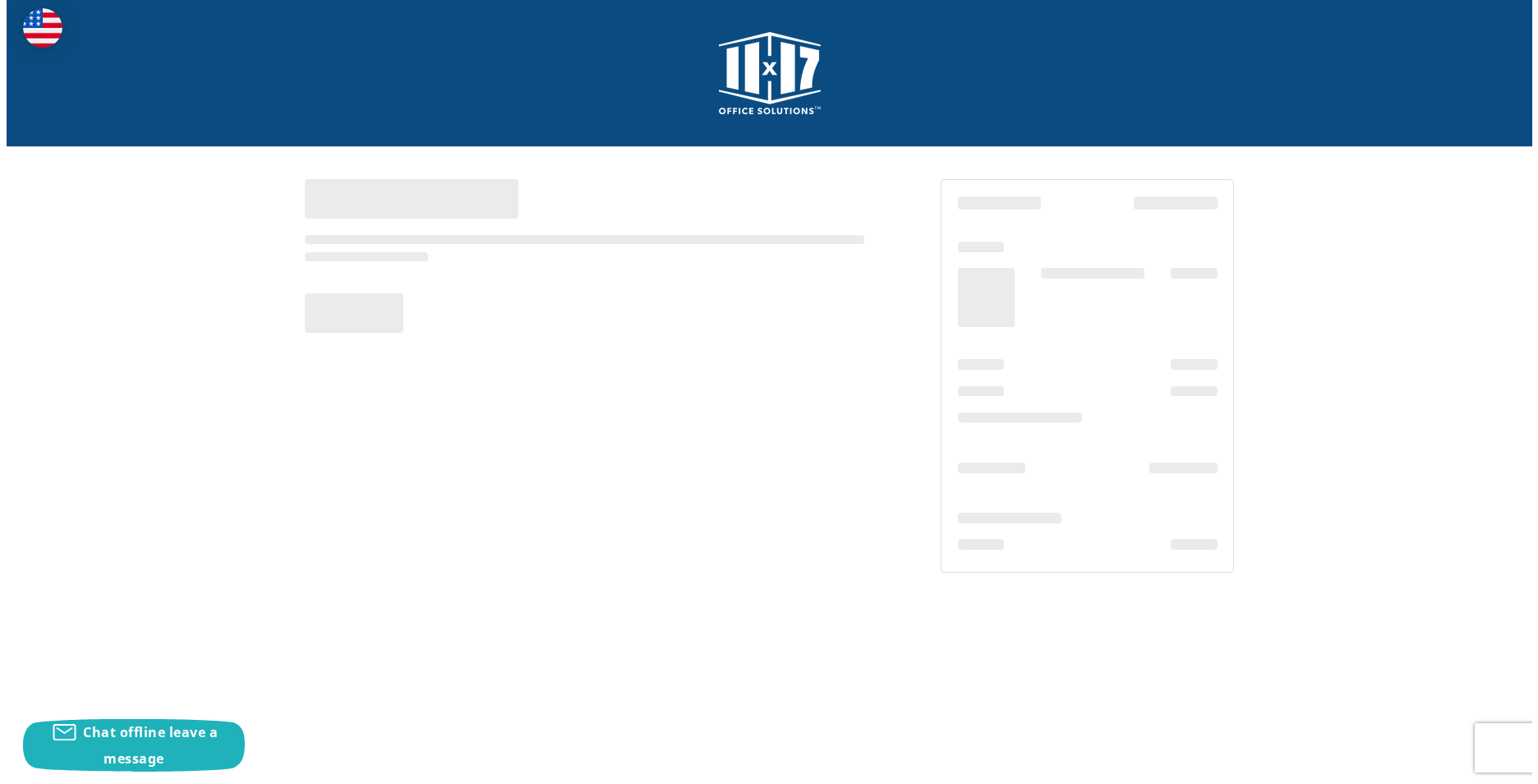
scroll to position [0, 0]
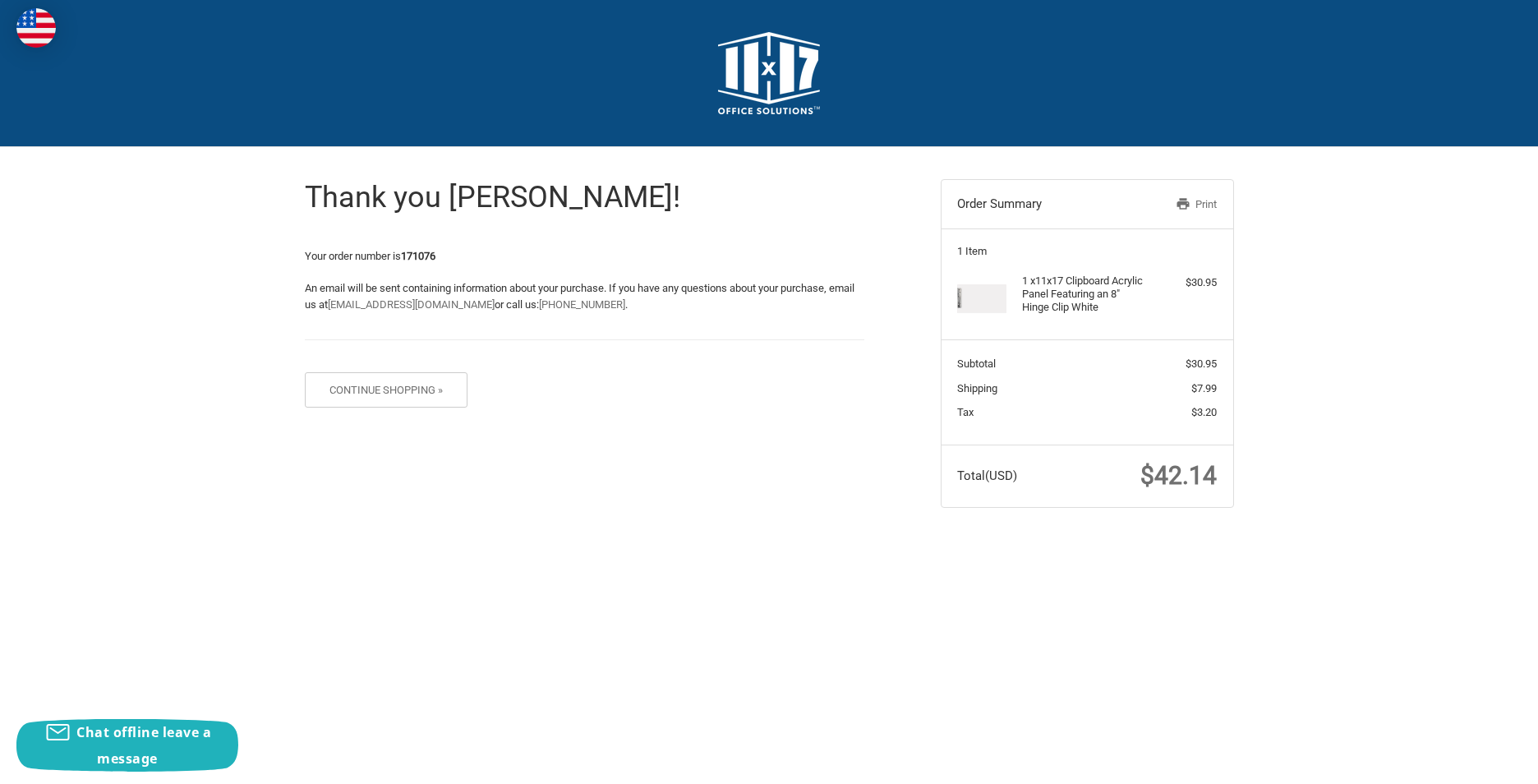
click at [742, 214] on h1 "Thank you [PERSON_NAME]!" at bounding box center [584, 198] width 559 height 37
